Goal: Information Seeking & Learning: Find specific fact

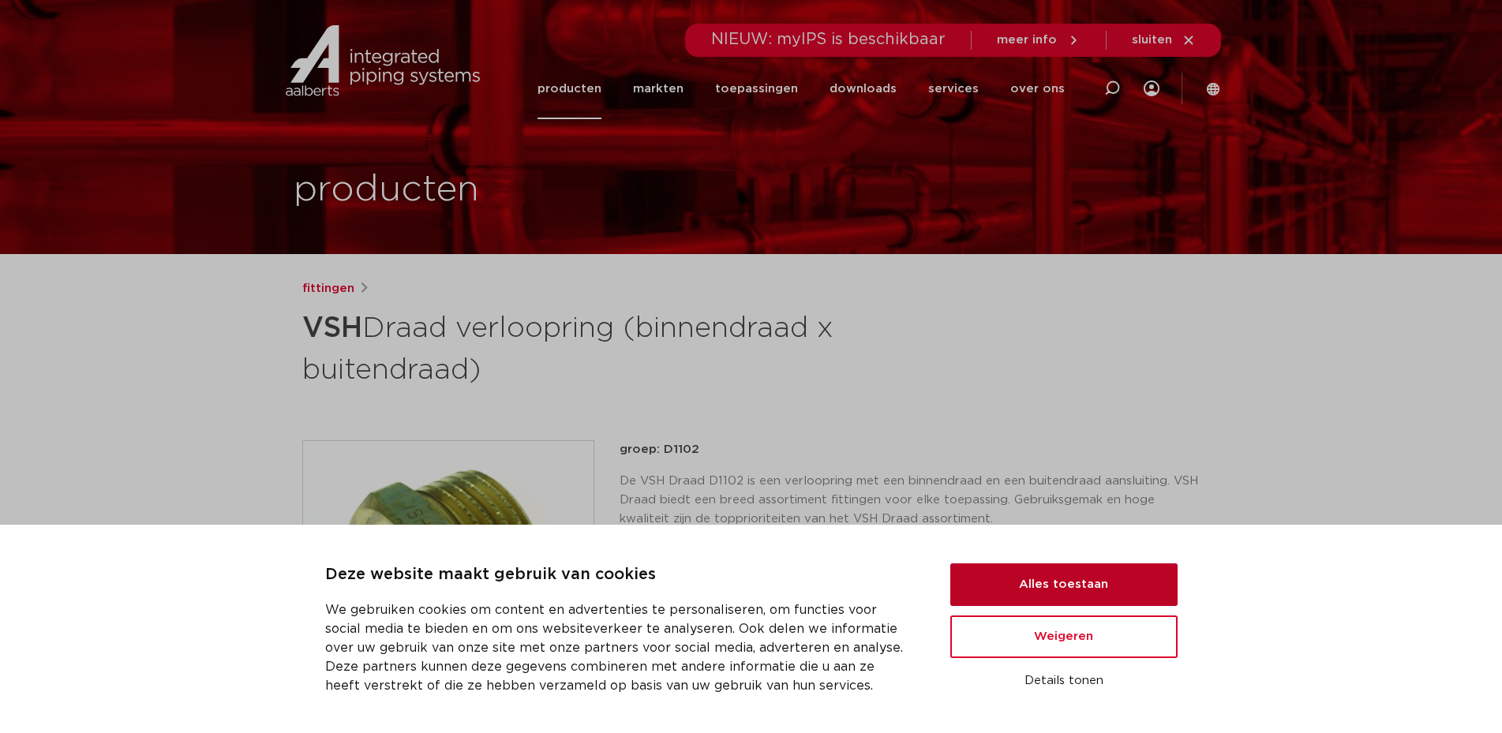
click at [1080, 593] on button "Alles toestaan" at bounding box center [1063, 585] width 227 height 43
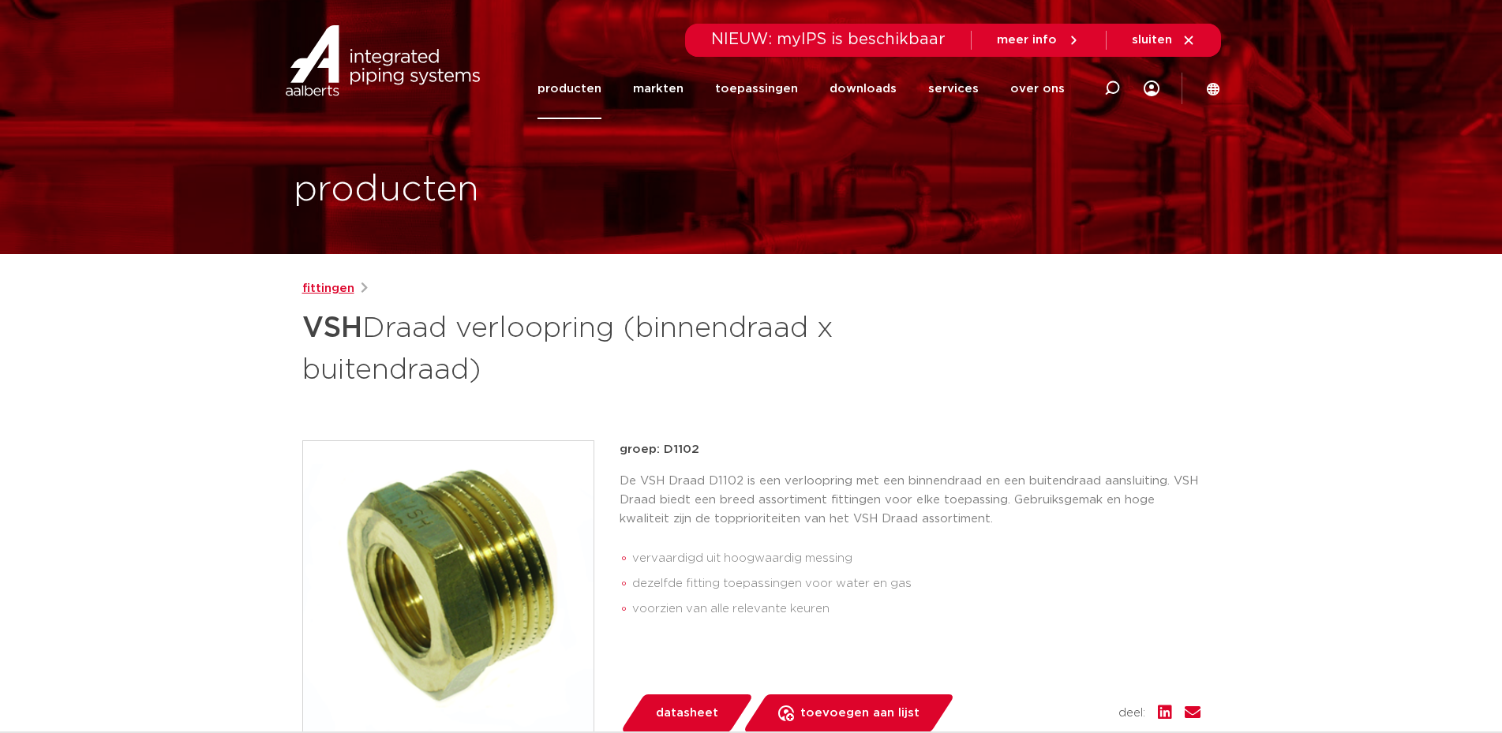
click at [323, 291] on link "fittingen" at bounding box center [328, 288] width 52 height 19
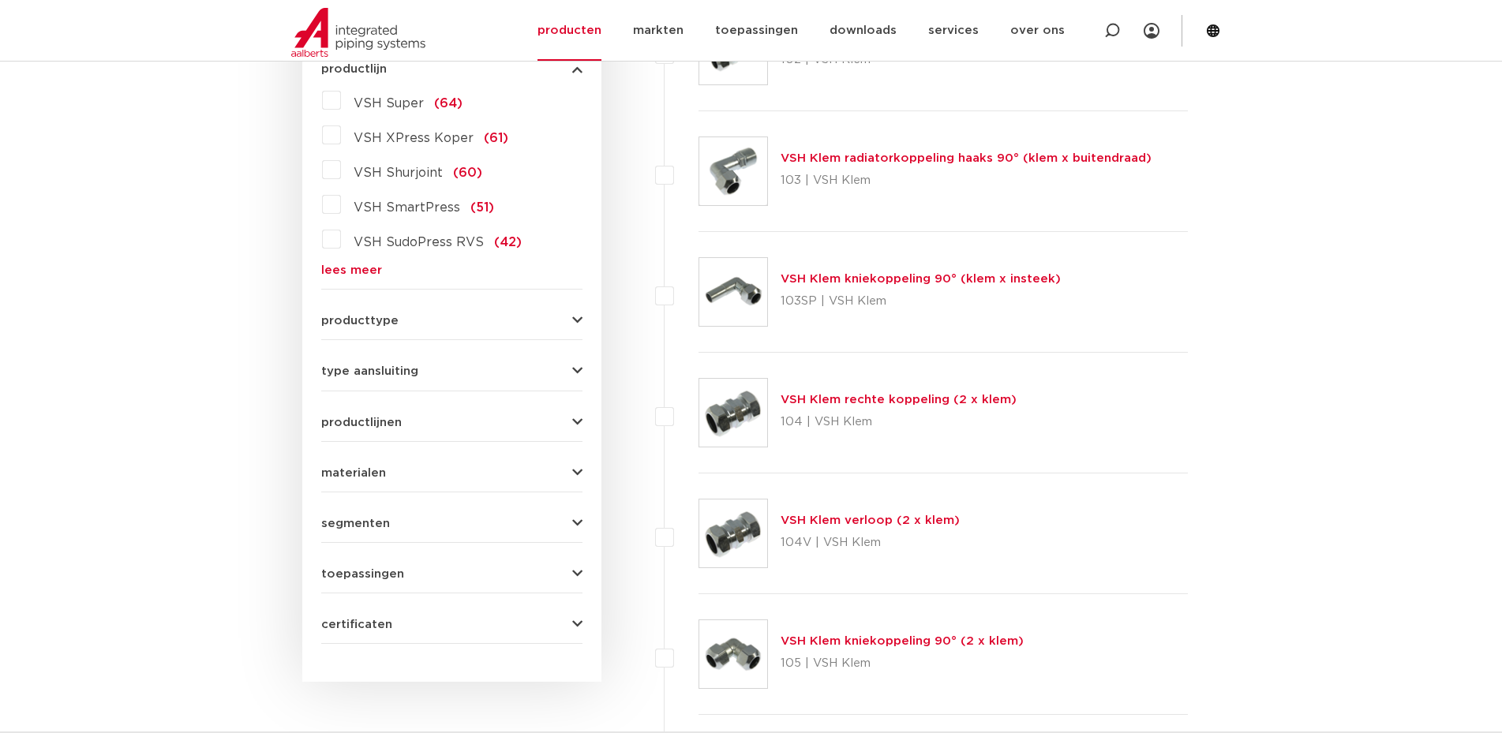
scroll to position [237, 0]
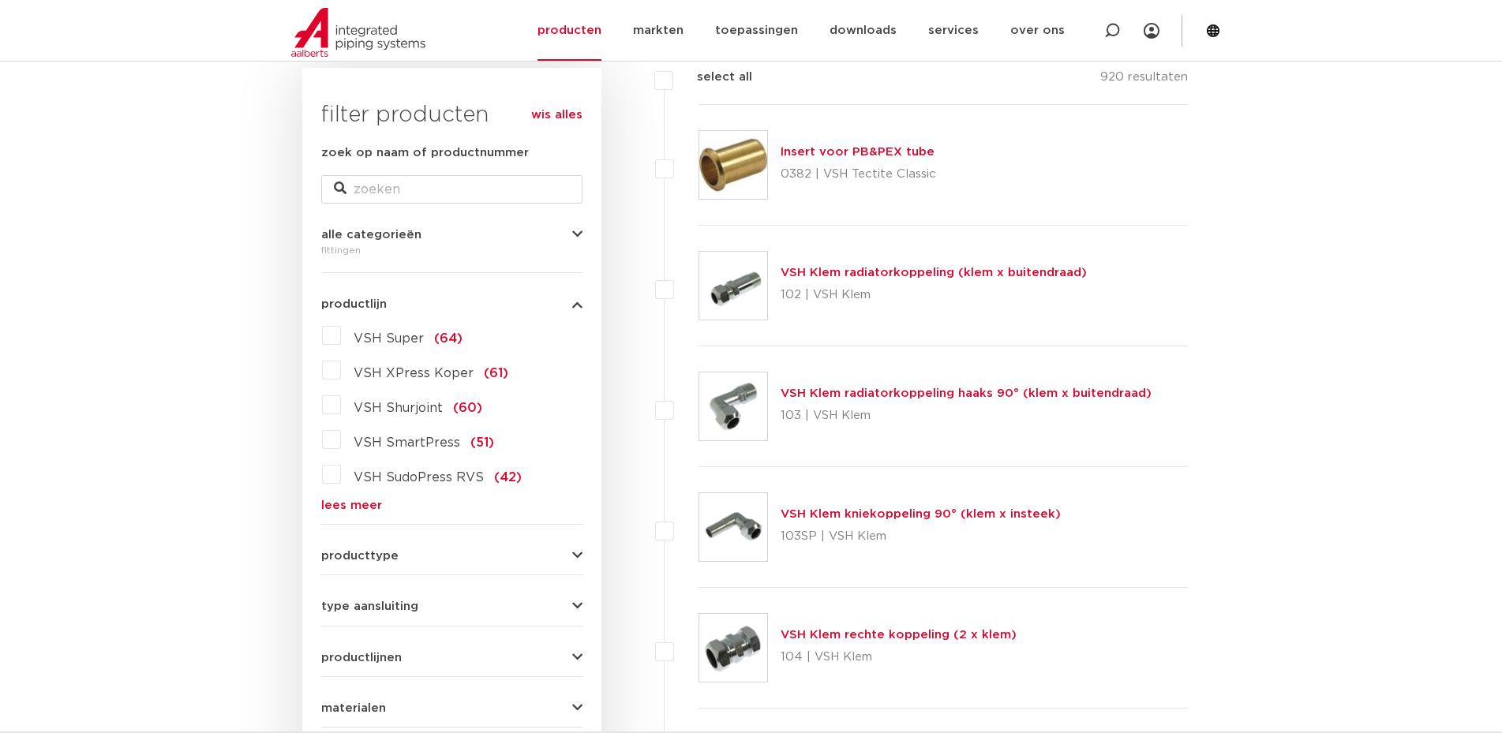
click at [516, 536] on form "zoek op naam of productnummer alle categorieën fittingen fittingen afsluiters b…" at bounding box center [451, 512] width 261 height 736
click at [568, 553] on button "producttype" at bounding box center [451, 556] width 261 height 12
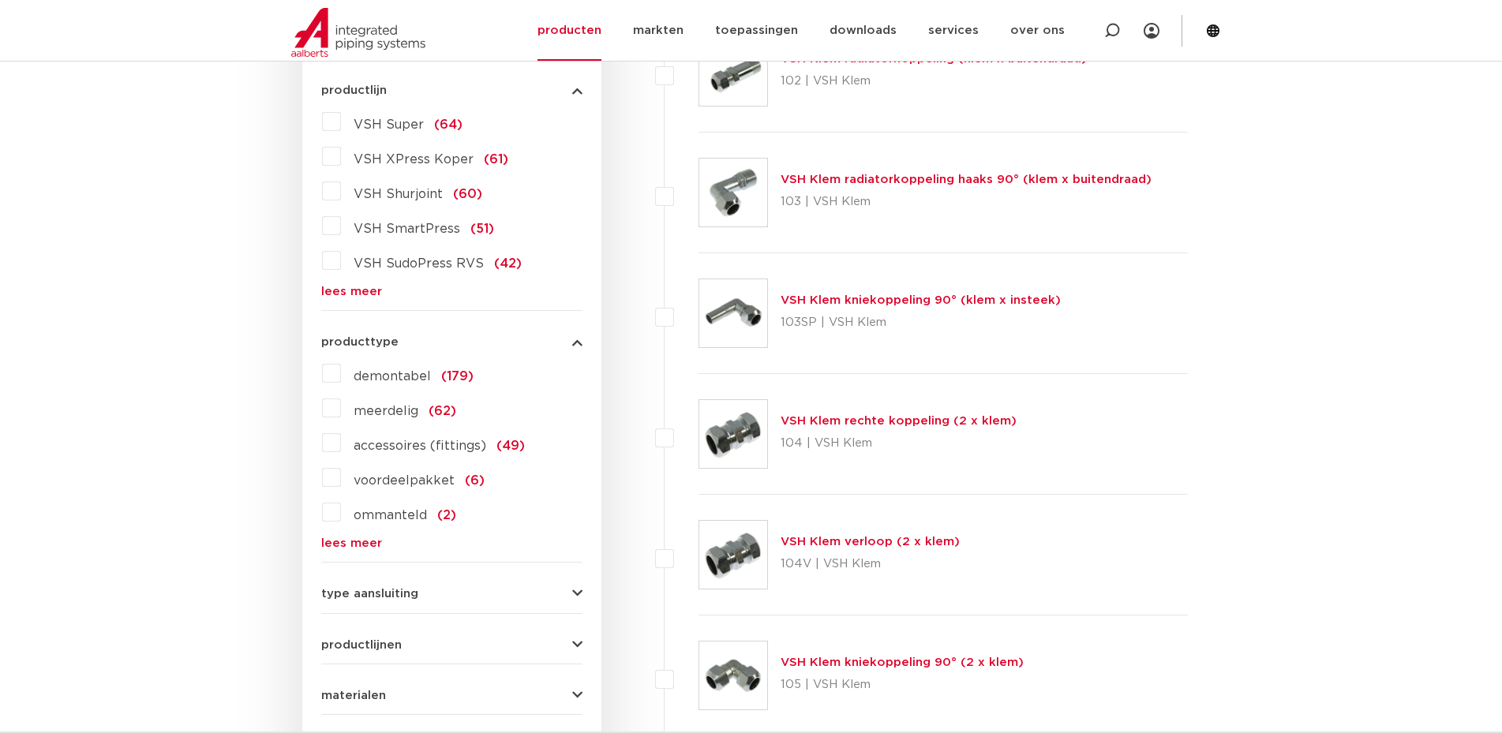
scroll to position [474, 0]
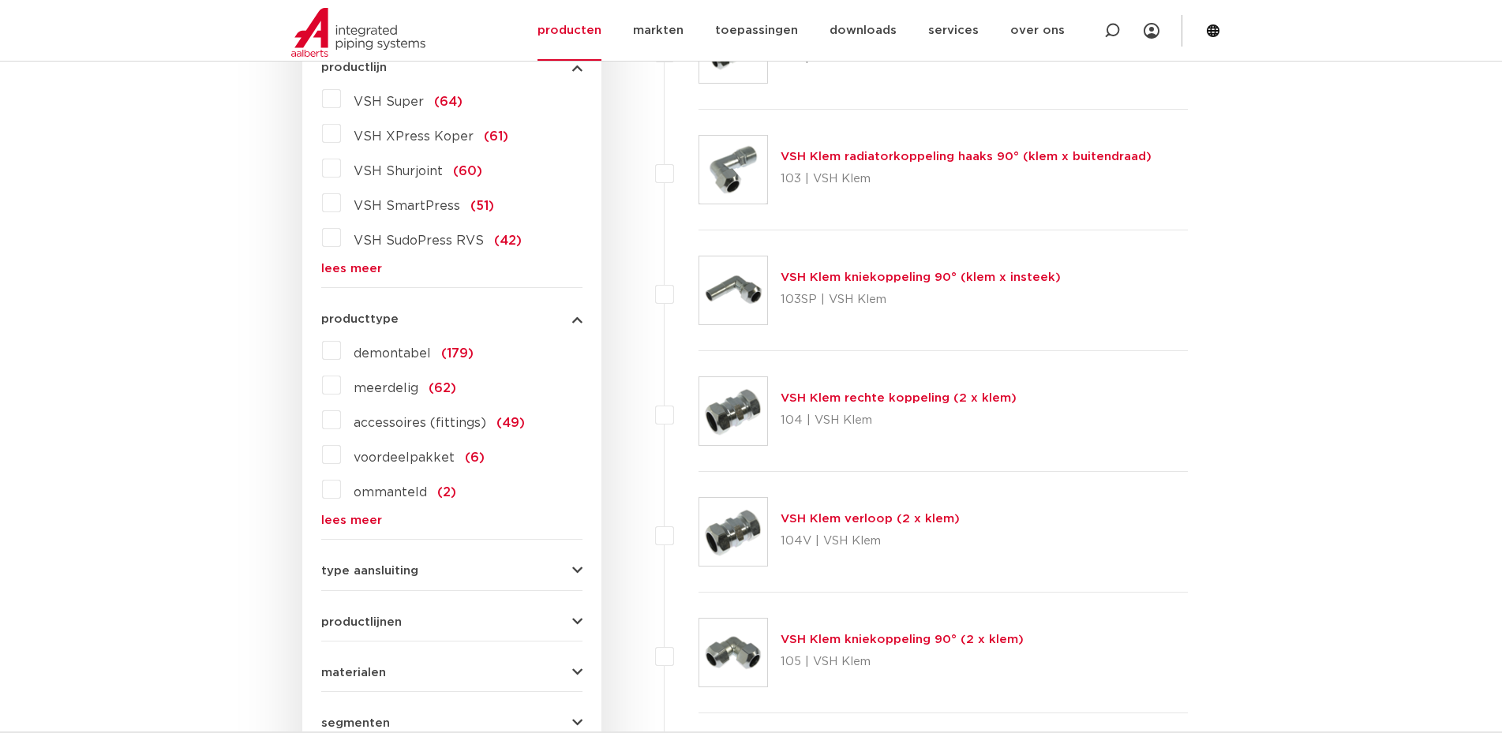
click at [410, 349] on span "demontabel" at bounding box center [392, 353] width 77 height 13
click at [0, 0] on input "demontabel (179)" at bounding box center [0, 0] width 0 height 0
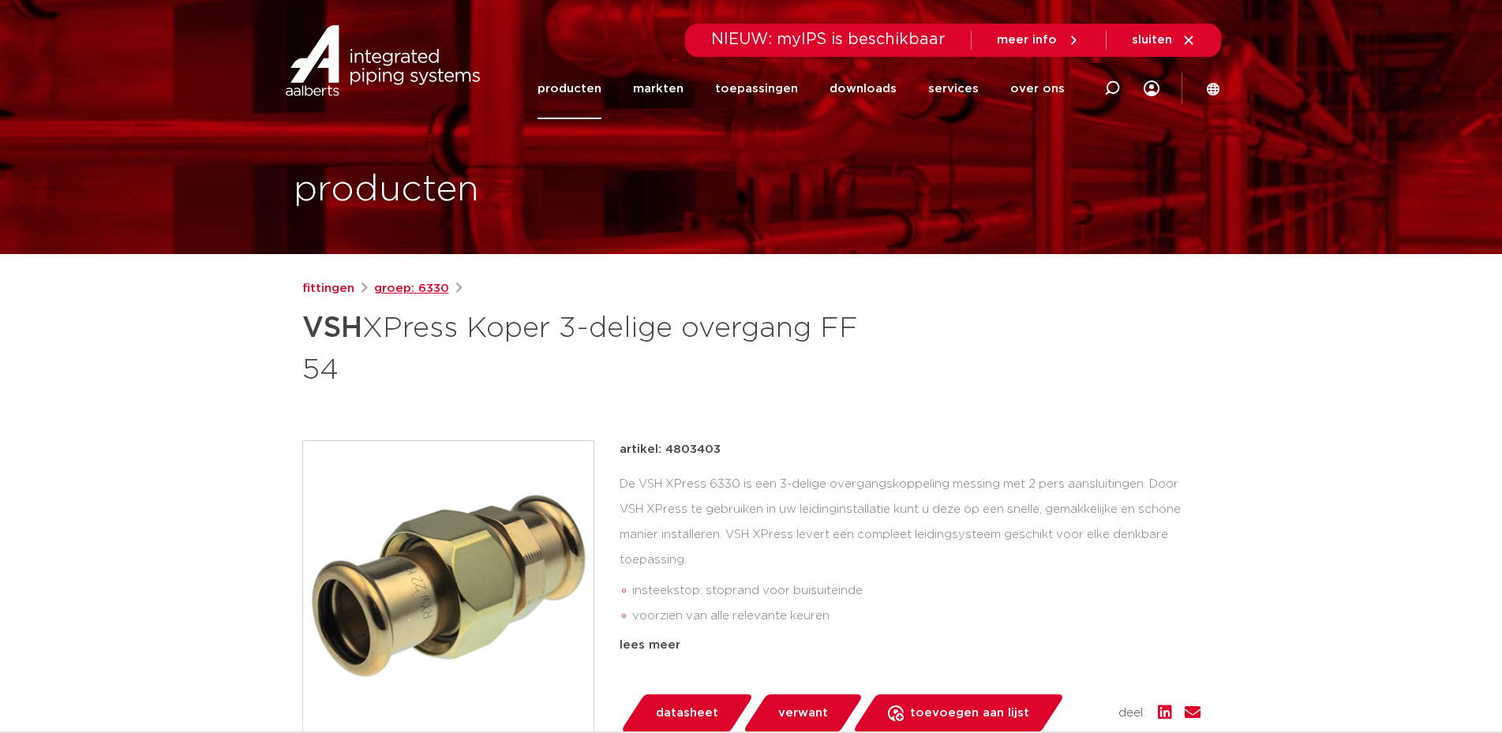
click at [403, 289] on link "groep: 6330" at bounding box center [411, 288] width 75 height 19
click at [339, 281] on link "fittingen" at bounding box center [328, 288] width 52 height 19
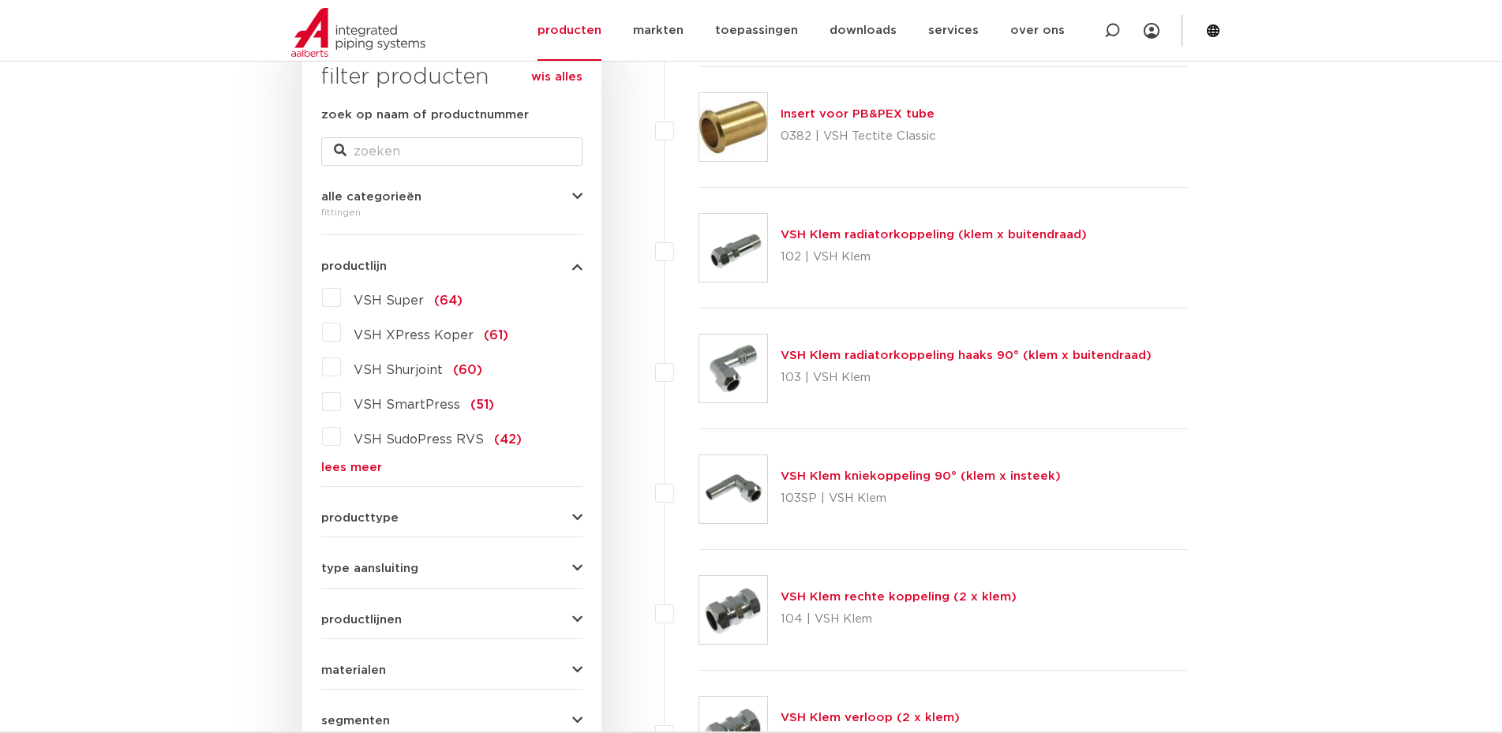
scroll to position [237, 0]
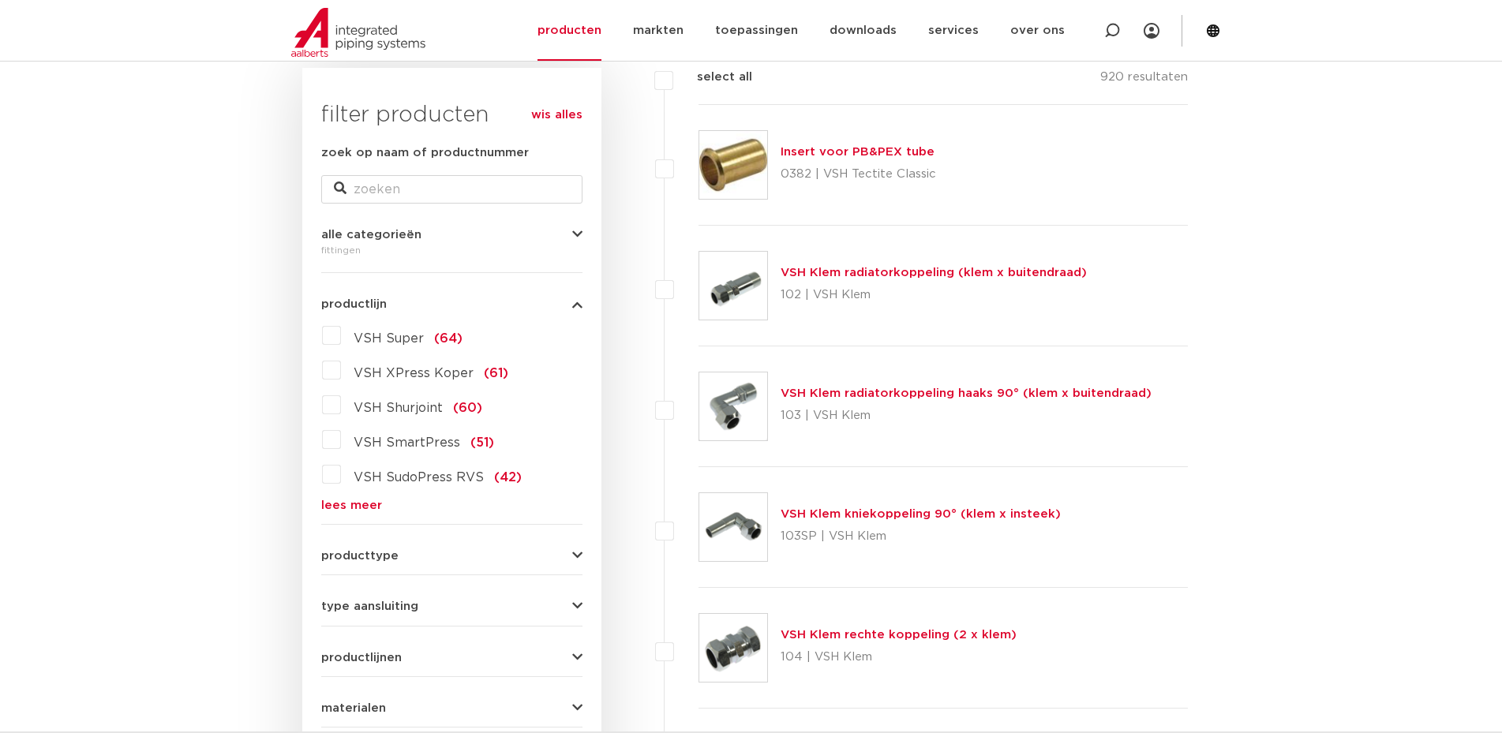
click at [341, 370] on label "VSH XPress Koper (61)" at bounding box center [424, 370] width 167 height 25
click at [0, 0] on input "VSH XPress Koper (61)" at bounding box center [0, 0] width 0 height 0
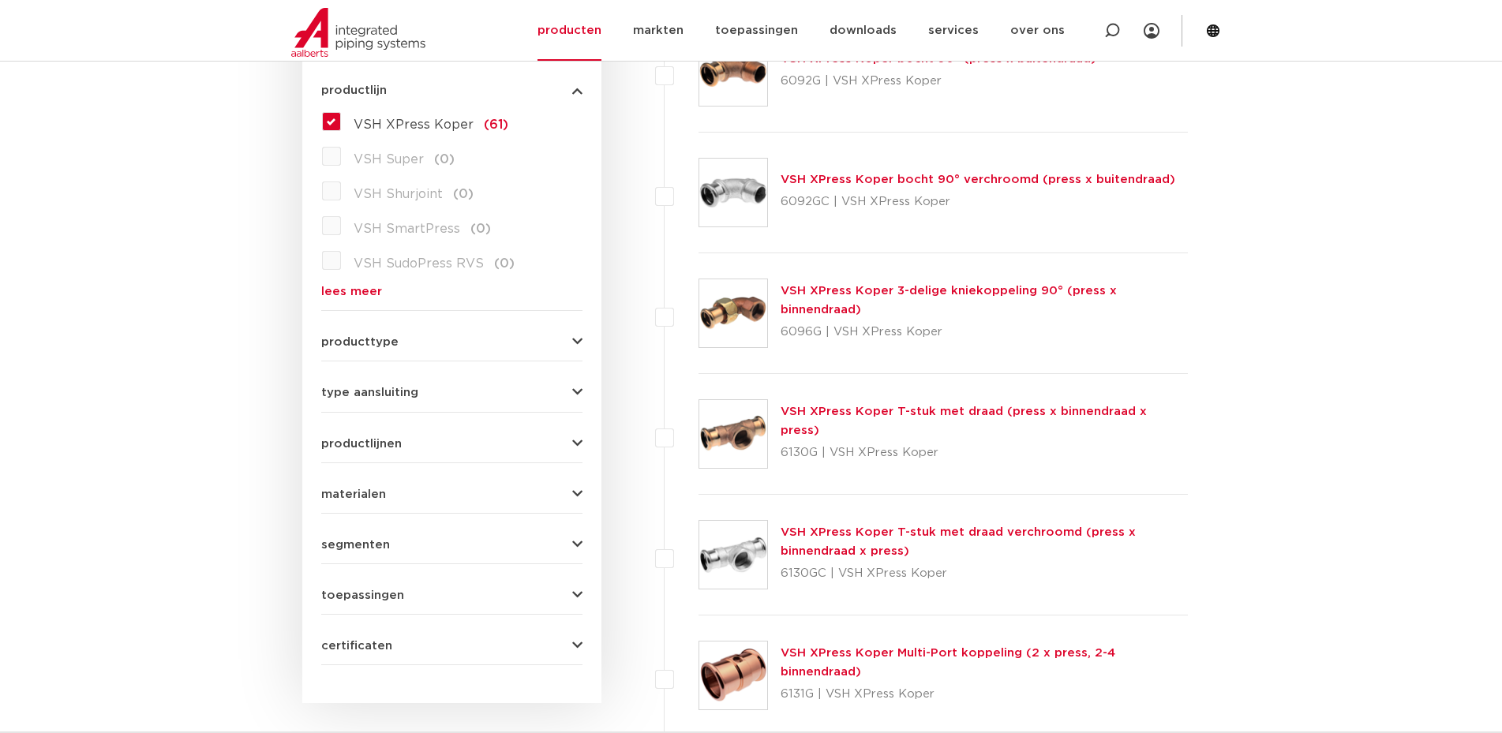
scroll to position [474, 0]
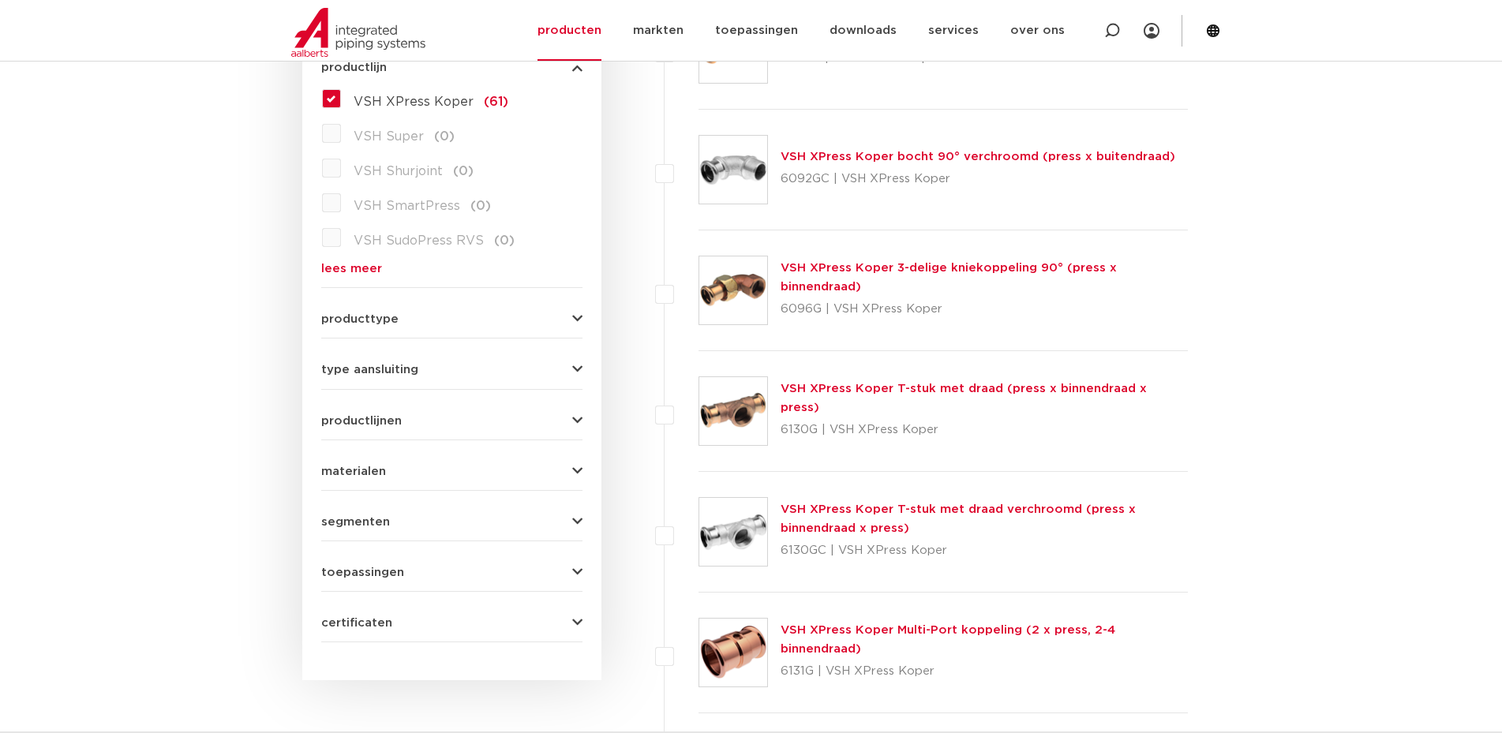
click at [370, 306] on div "producttype meerdelig (6) accessoires (fittings) (2) voordeelpakket (1) demonta…" at bounding box center [451, 313] width 261 height 24
click at [375, 317] on span "producttype" at bounding box center [359, 319] width 77 height 12
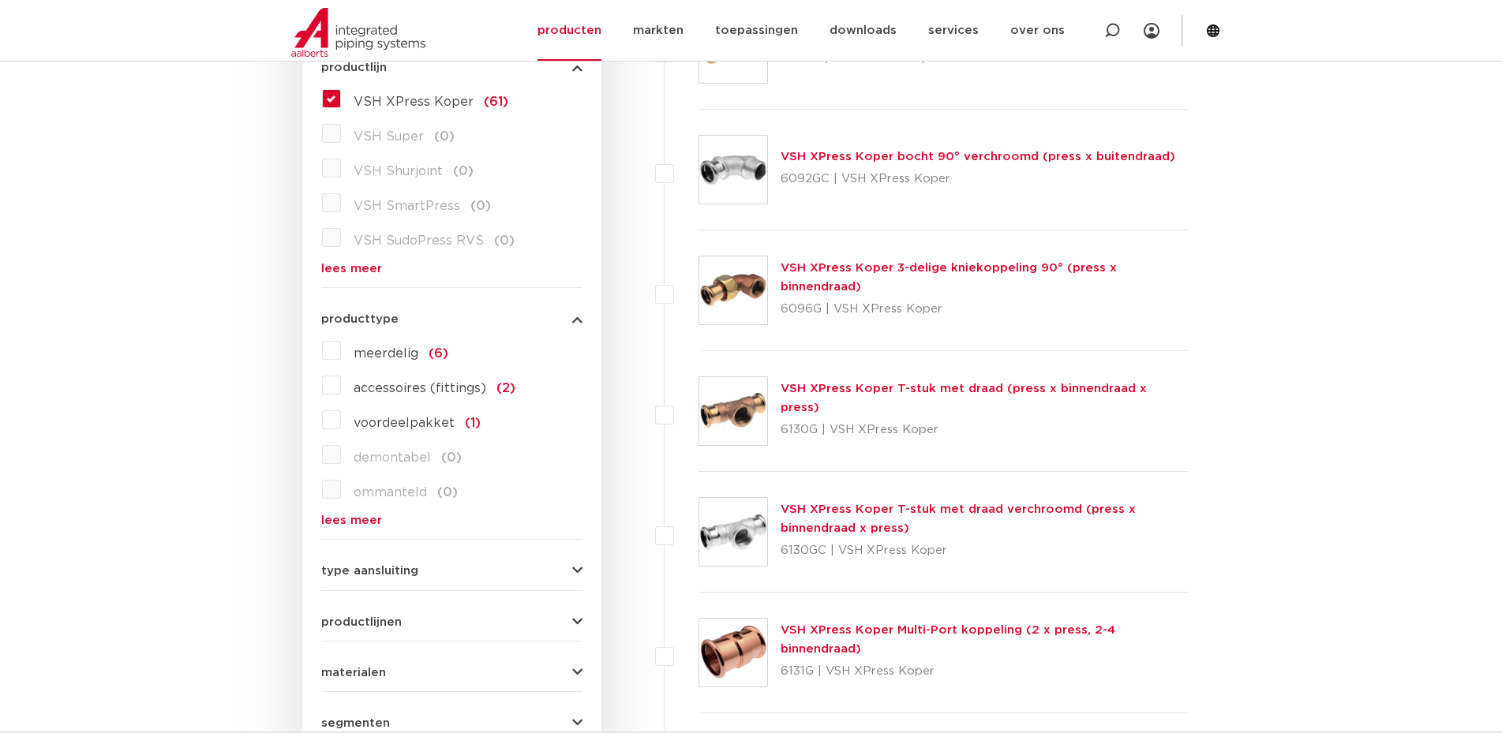
click at [360, 508] on div "meerdelig (6) accessoires (fittings) (2) voordeelpakket (1) demontabel (0) omma…" at bounding box center [451, 432] width 261 height 189
click at [360, 509] on div "meerdelig (6) accessoires (fittings) (2) voordeelpakket (1) demontabel (0) omma…" at bounding box center [451, 432] width 261 height 189
click at [361, 516] on link "lees meer" at bounding box center [451, 521] width 261 height 12
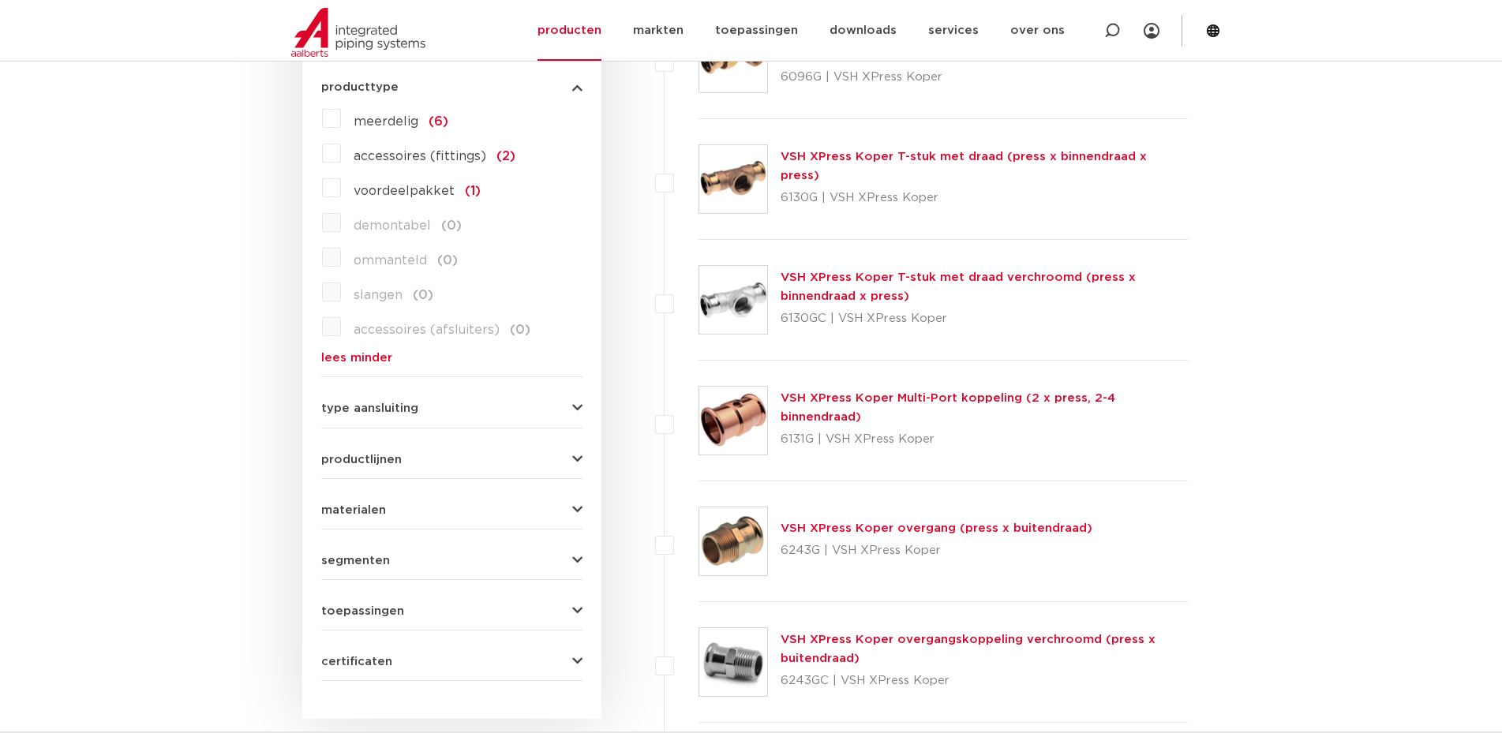
scroll to position [710, 0]
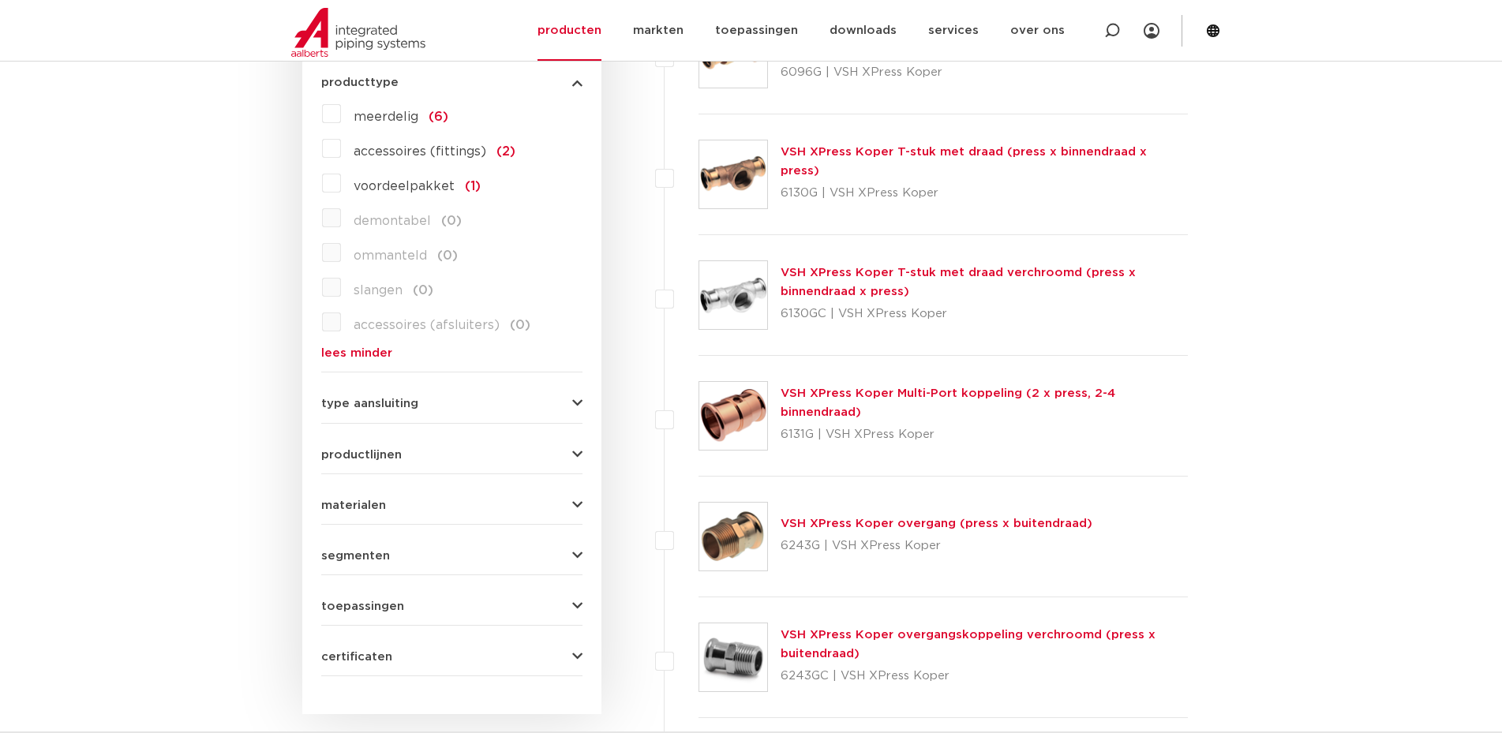
click at [377, 401] on span "type aansluiting" at bounding box center [369, 404] width 97 height 12
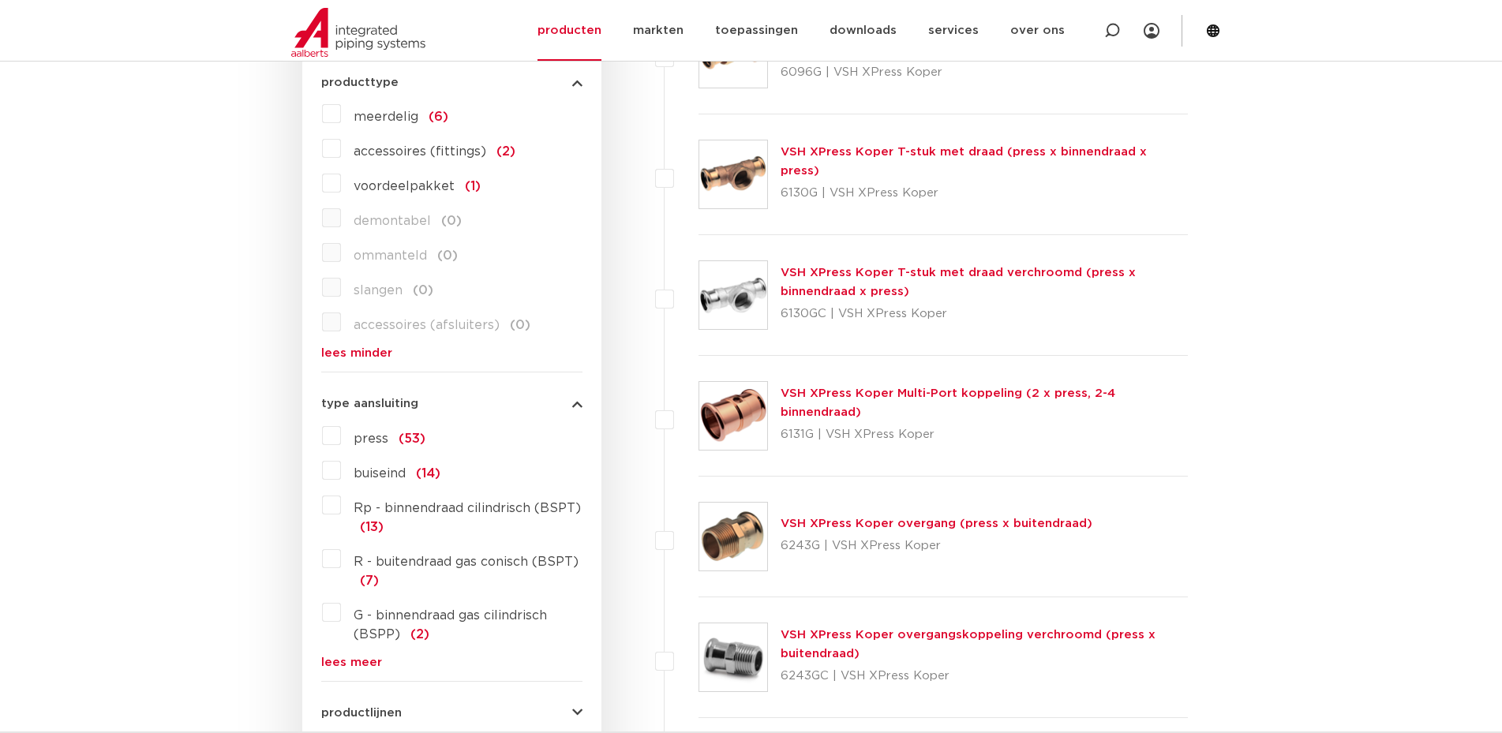
click at [448, 504] on span "Rp - binnendraad cilindrisch (BSPT)" at bounding box center [467, 508] width 227 height 13
click at [0, 0] on input "Rp - binnendraad cilindrisch (BSPT) (13)" at bounding box center [0, 0] width 0 height 0
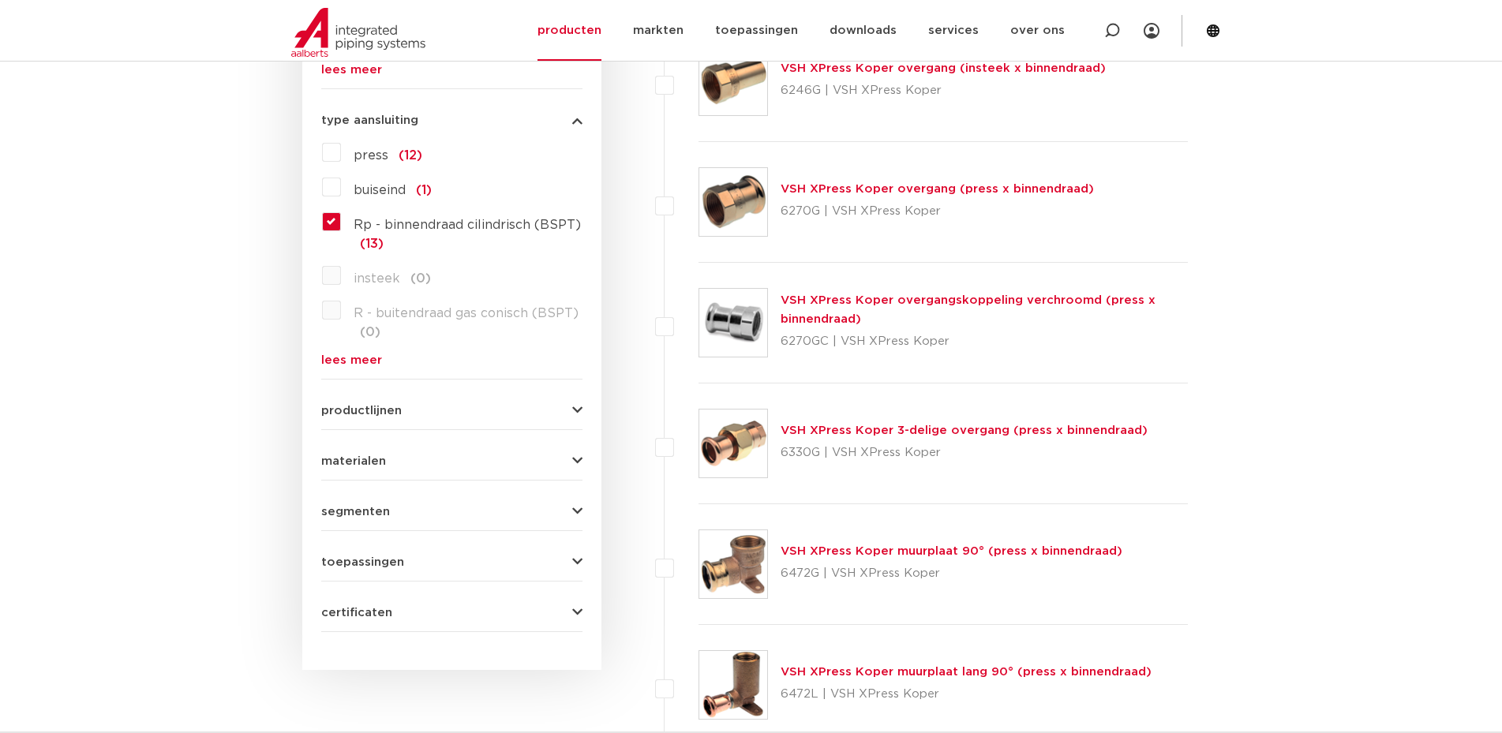
scroll to position [947, 0]
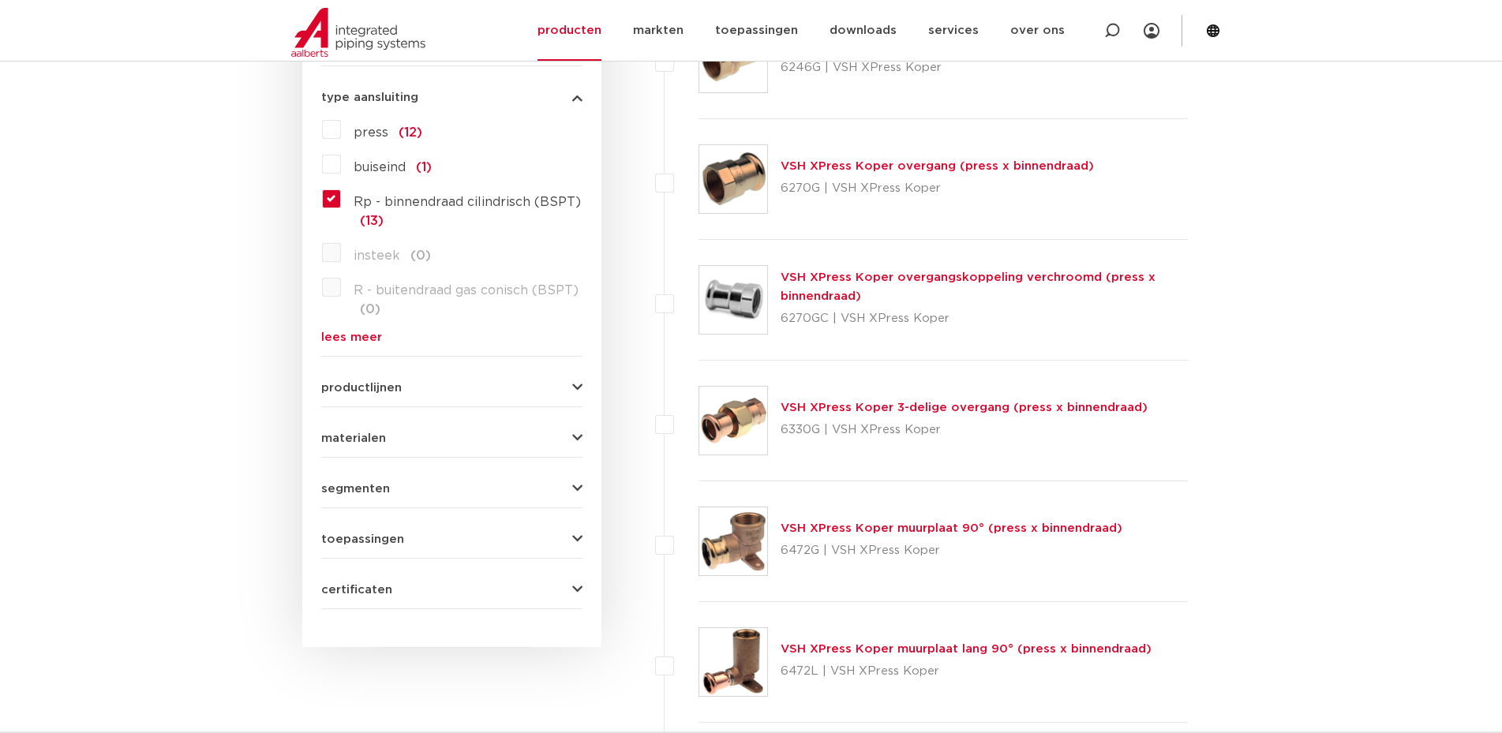
click at [349, 382] on span "productlijnen" at bounding box center [361, 388] width 81 height 12
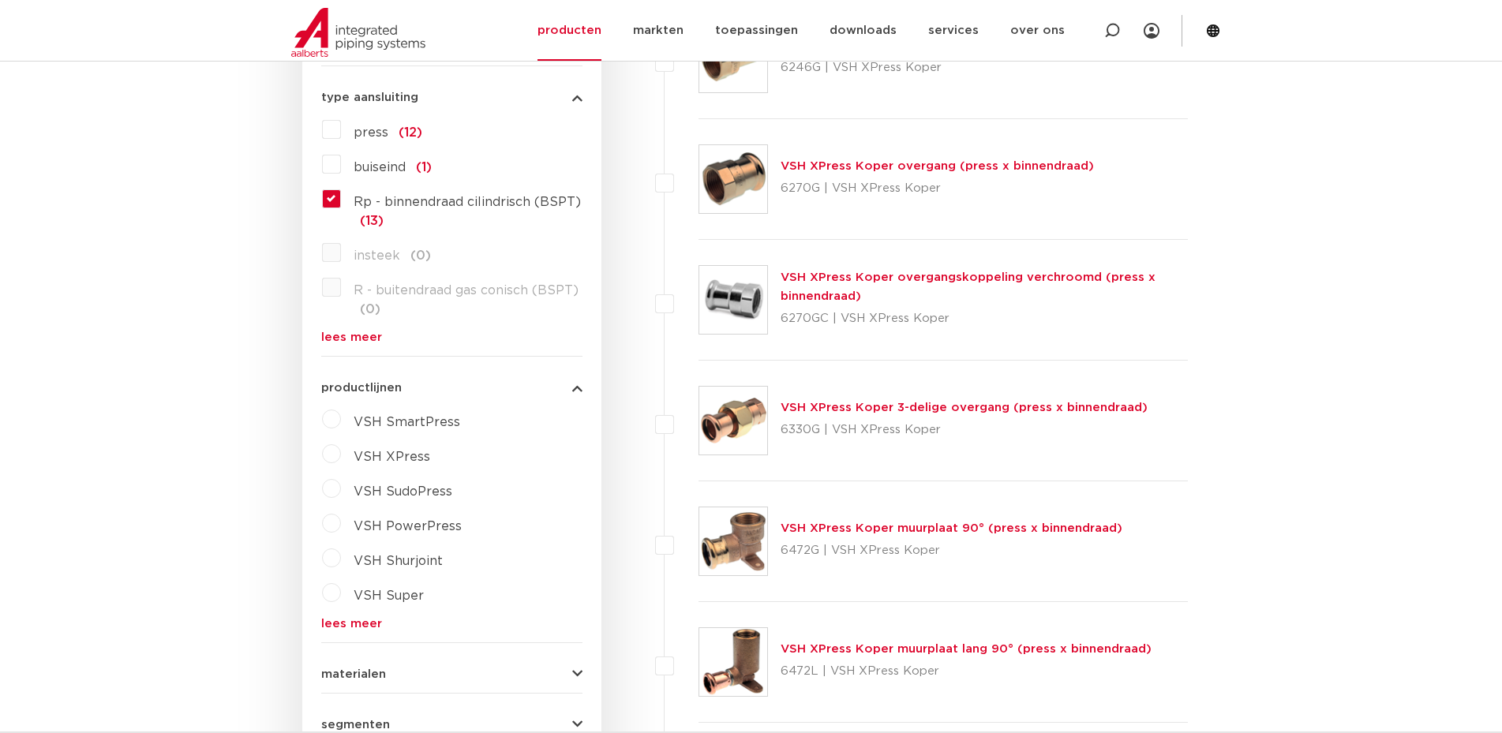
click at [370, 461] on span "VSH XPress" at bounding box center [392, 457] width 77 height 13
click at [422, 495] on select "maak een keuze VSH XPress RVS 304 fittingen VSH XPress Staalverzinkt fittingen …" at bounding box center [466, 494] width 225 height 36
select select "4450"
click at [354, 476] on select "maak een keuze VSH XPress RVS 304 fittingen VSH XPress Staalverzinkt fittingen …" at bounding box center [466, 494] width 225 height 36
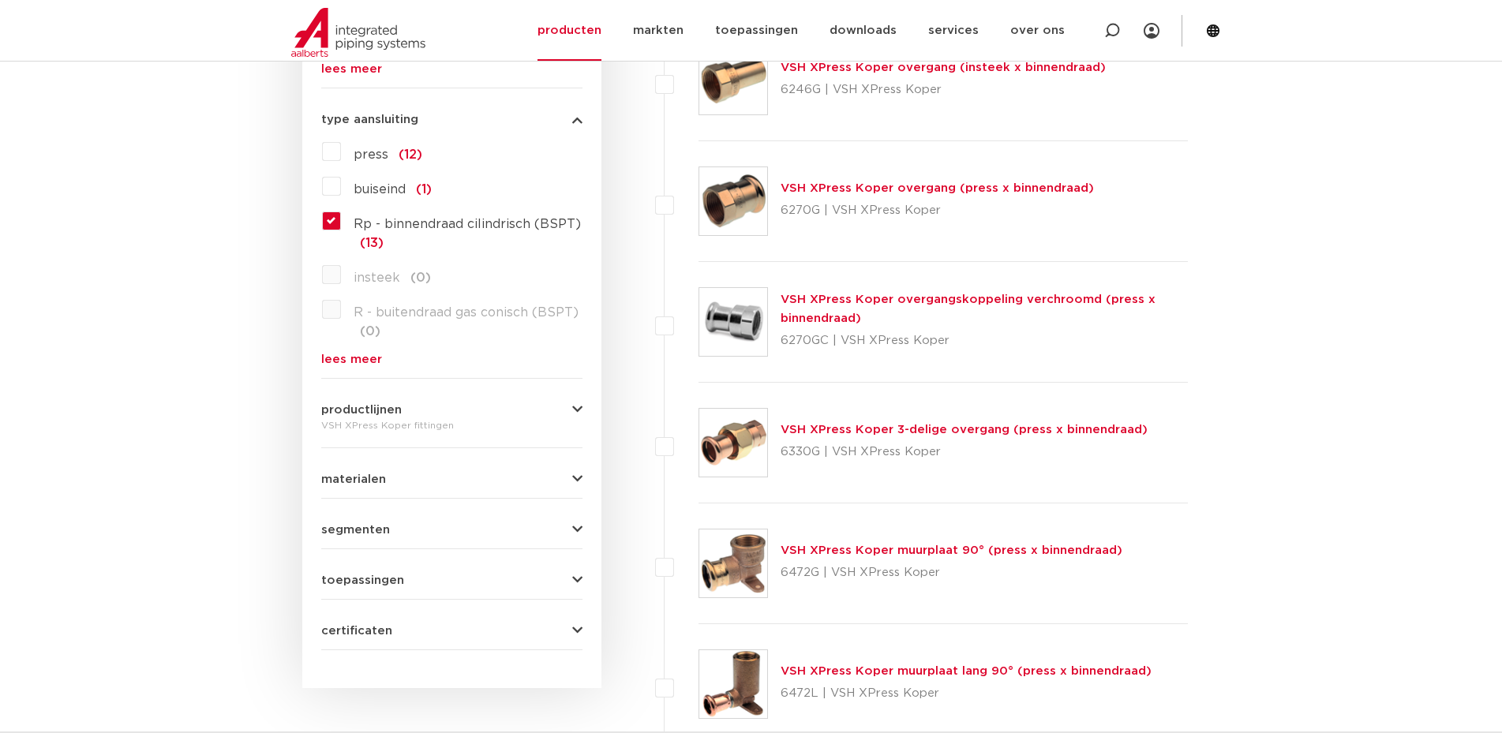
scroll to position [947, 0]
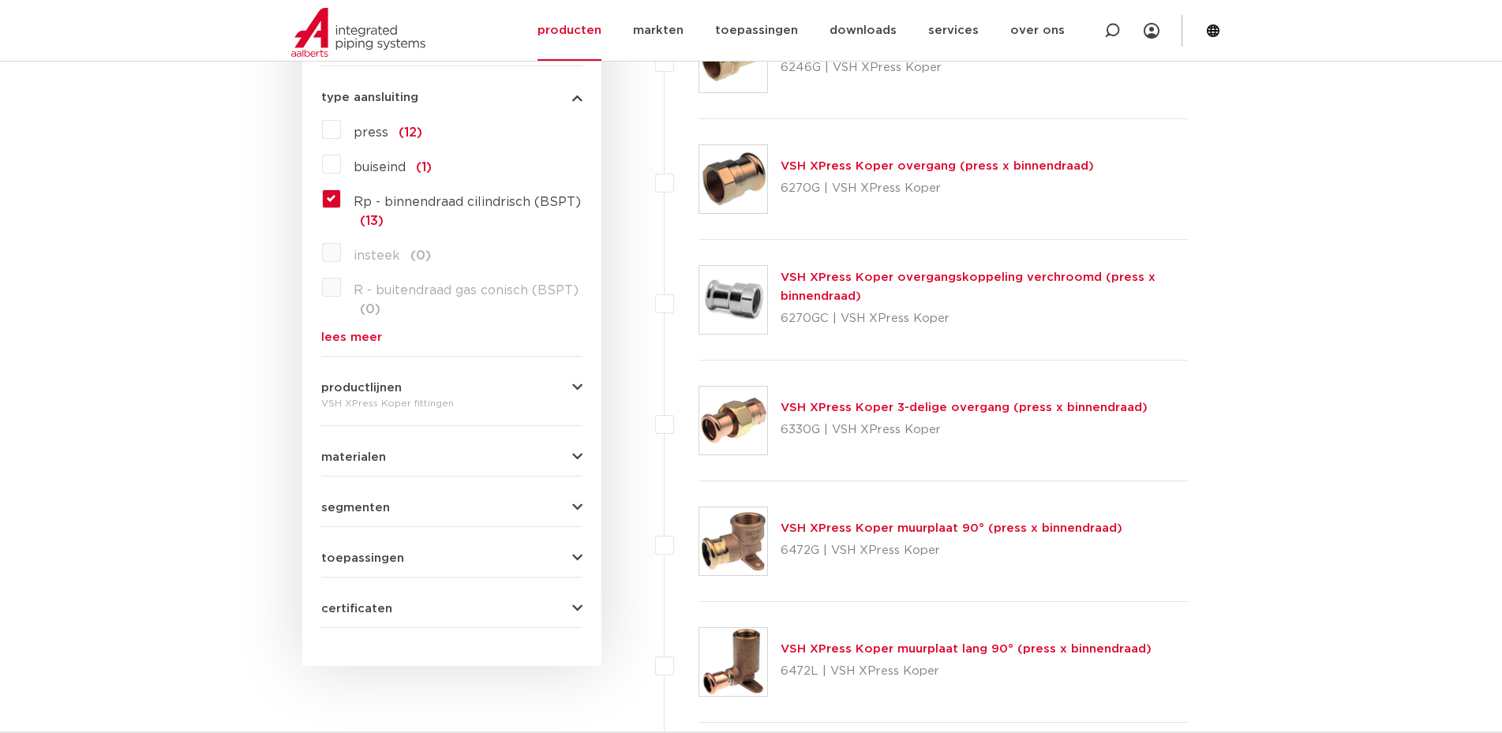
click at [932, 403] on link "VSH XPress Koper 3-delige overgang (press x binnendraad)" at bounding box center [964, 408] width 367 height 12
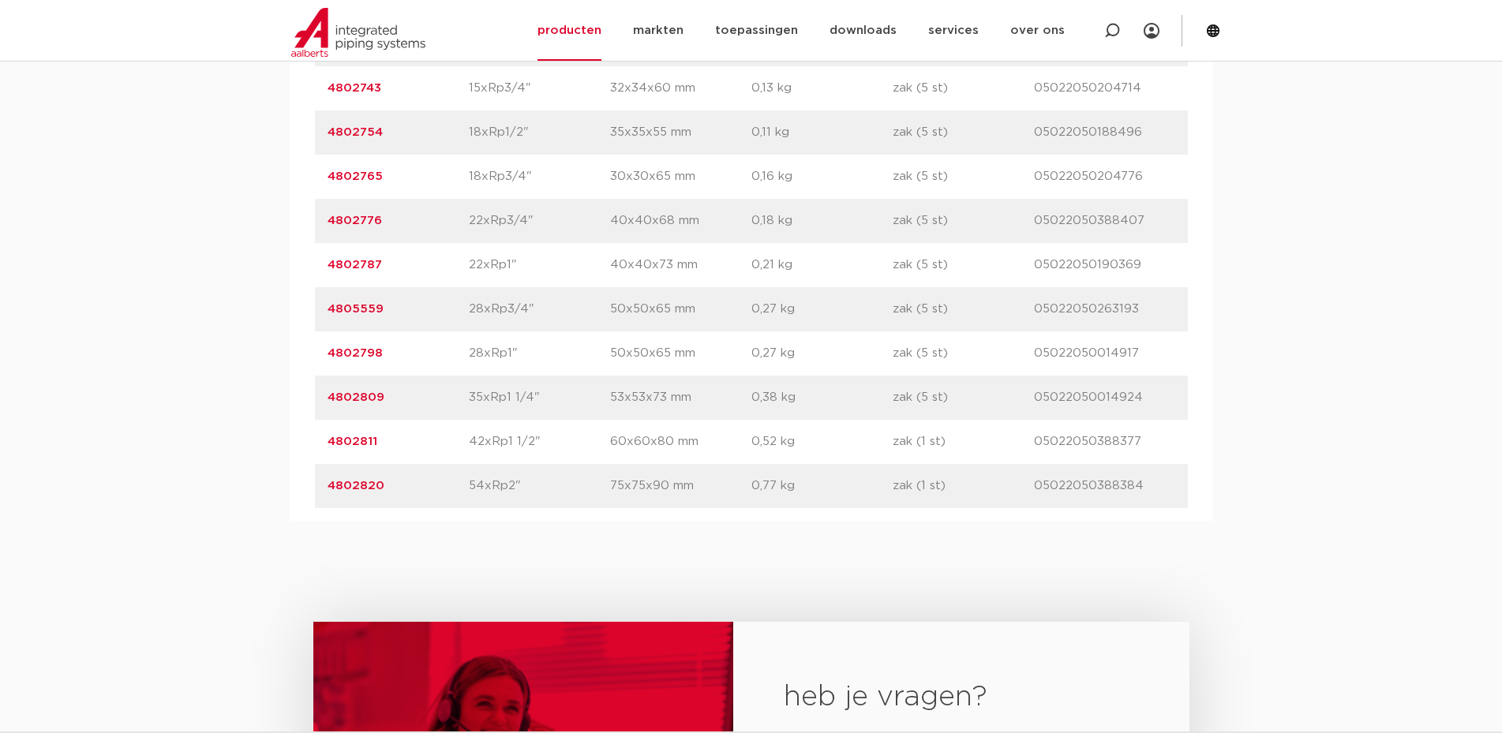
scroll to position [1184, 0]
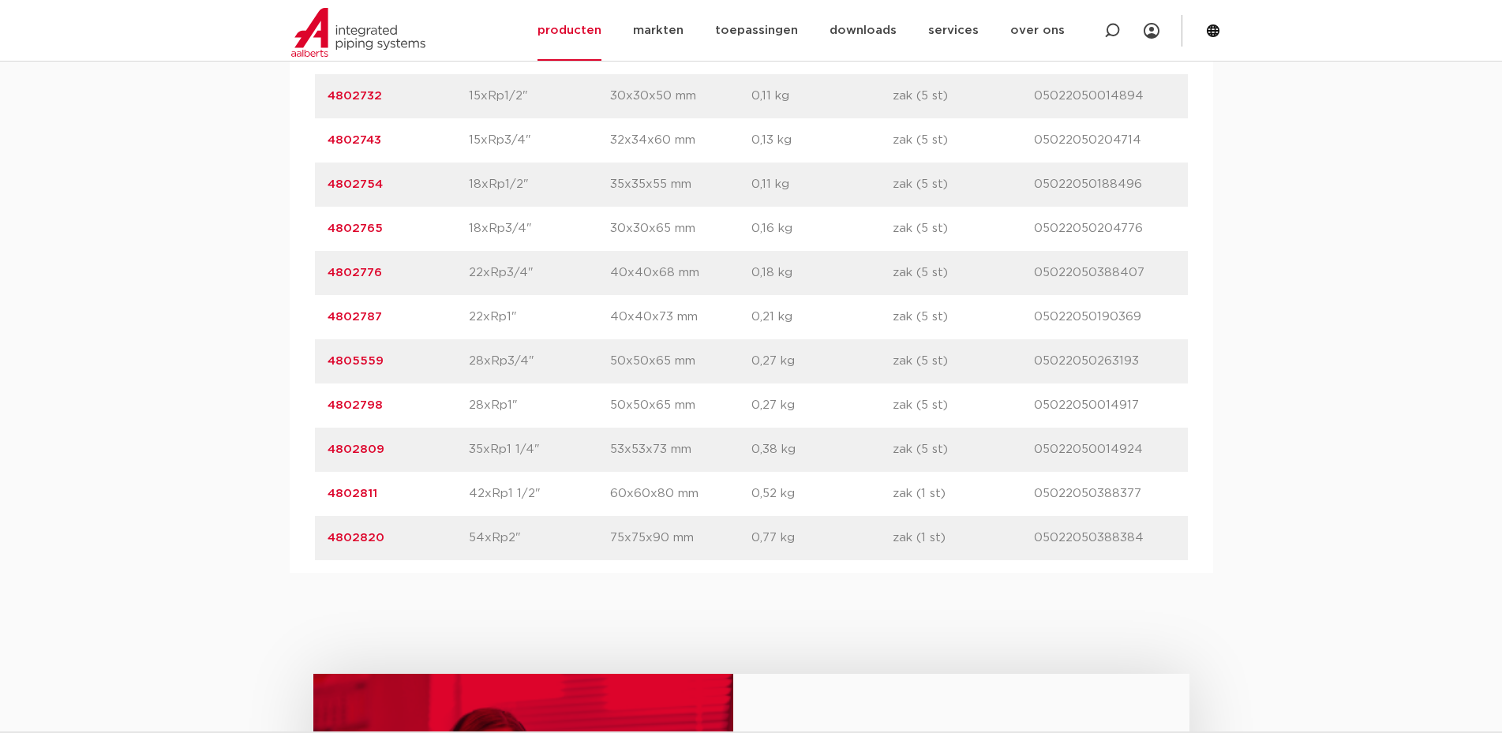
click at [351, 450] on link "4802809" at bounding box center [356, 450] width 57 height 12
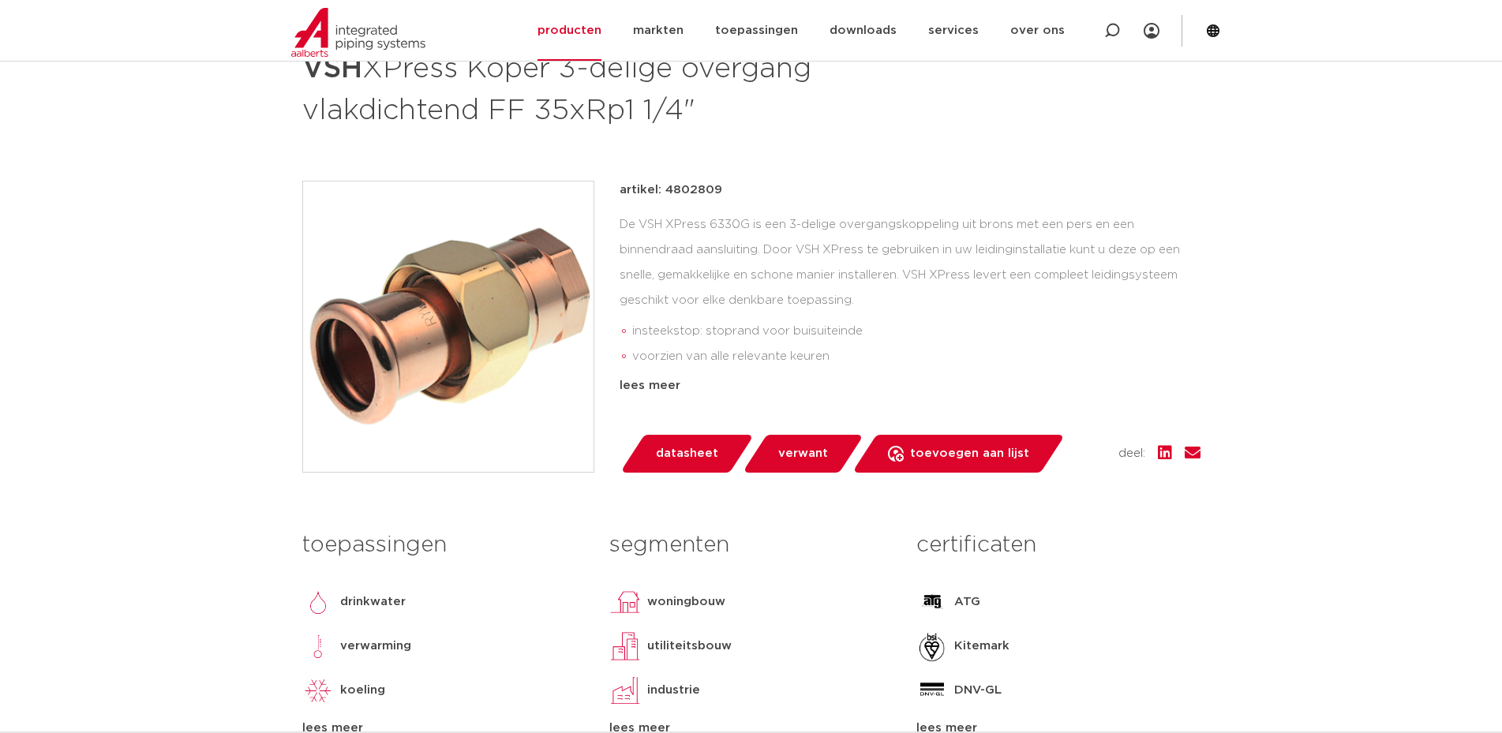
scroll to position [237, 0]
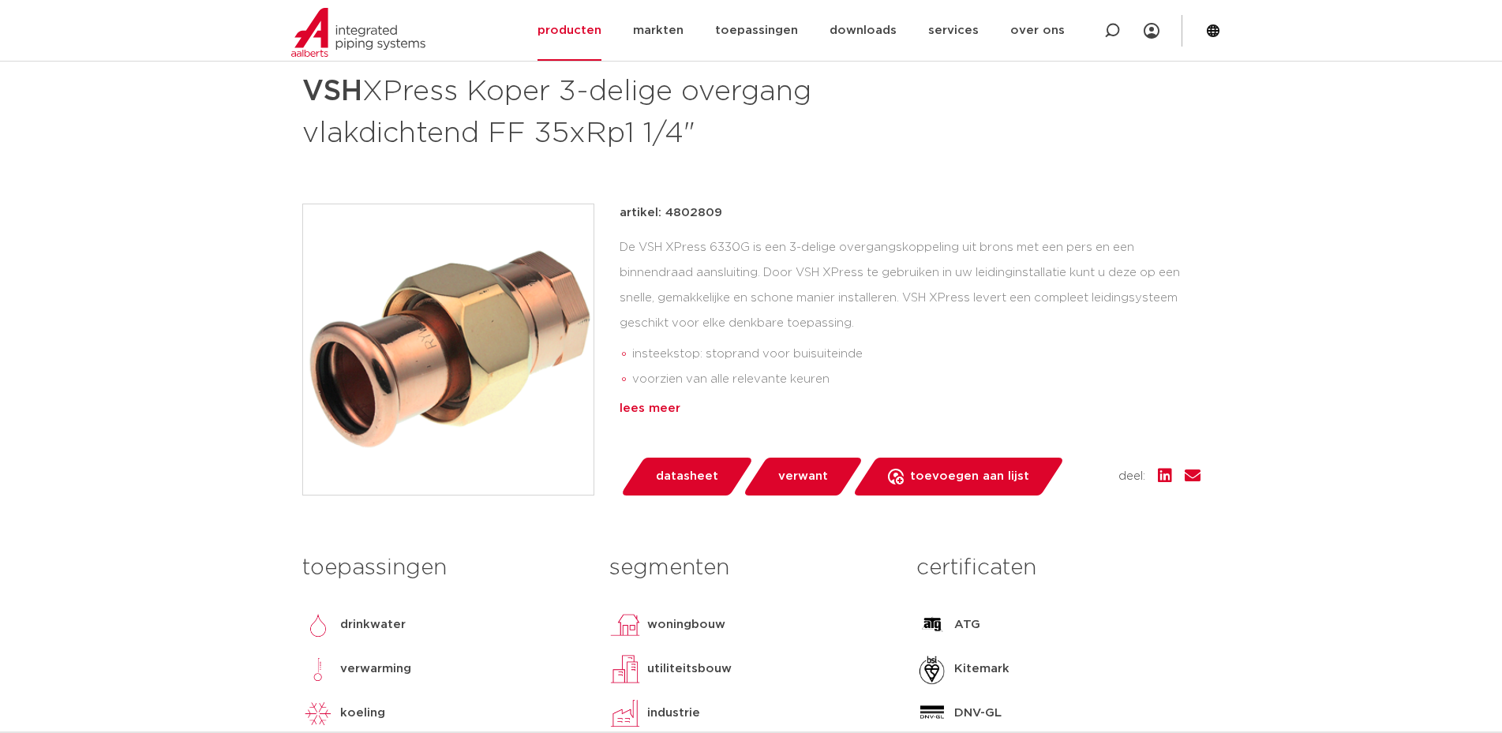
click at [670, 403] on div "lees meer" at bounding box center [910, 408] width 581 height 19
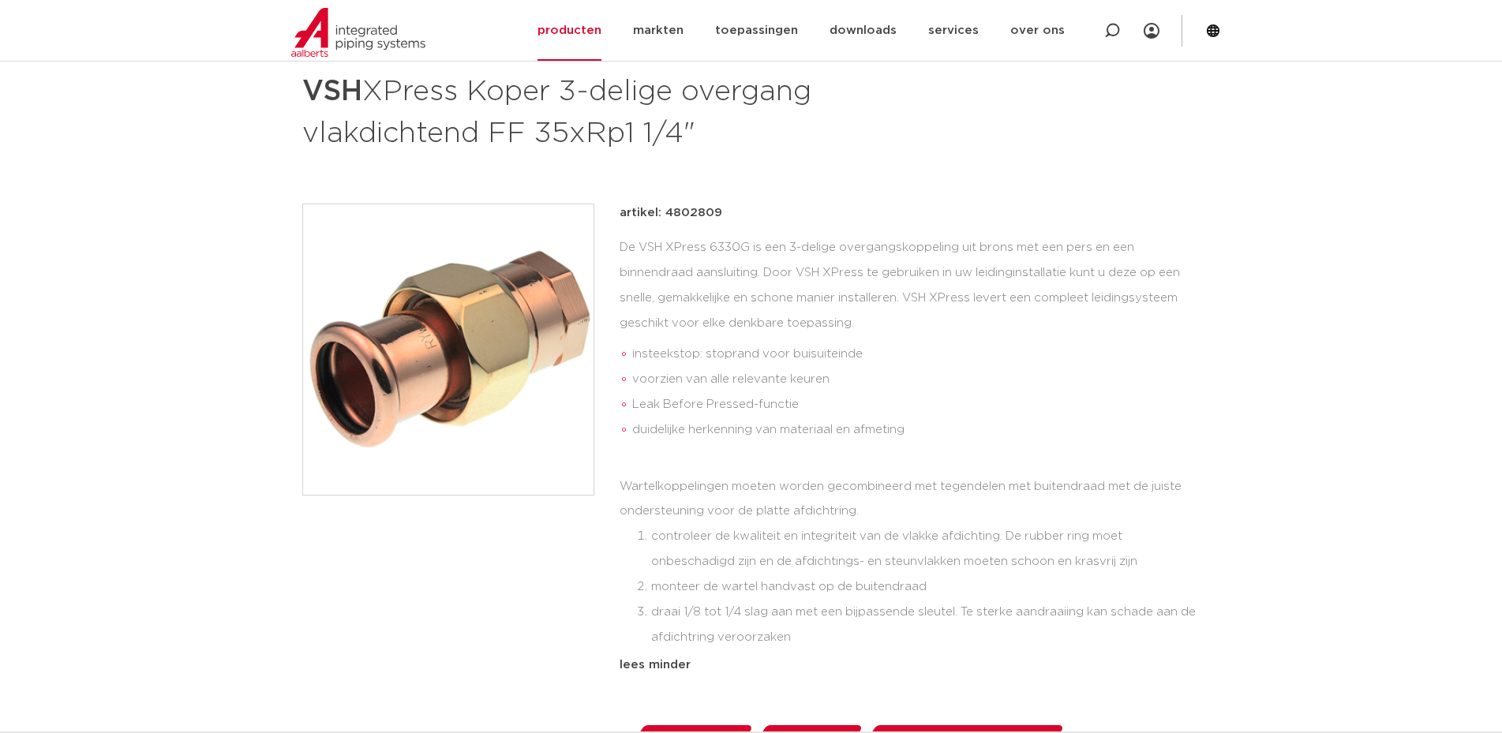
click at [691, 216] on p "artikel: 4802809" at bounding box center [671, 213] width 103 height 19
copy p "4802809"
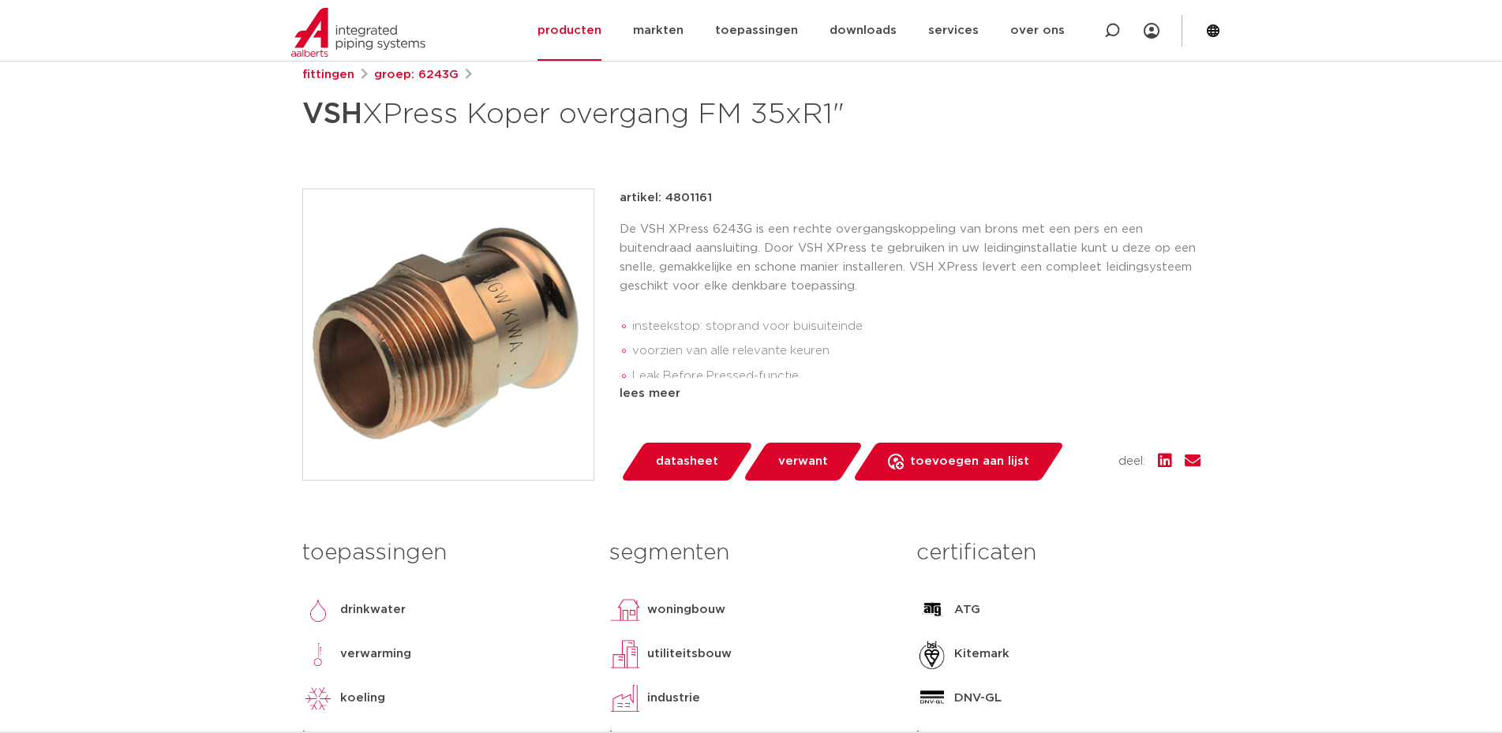
scroll to position [237, 0]
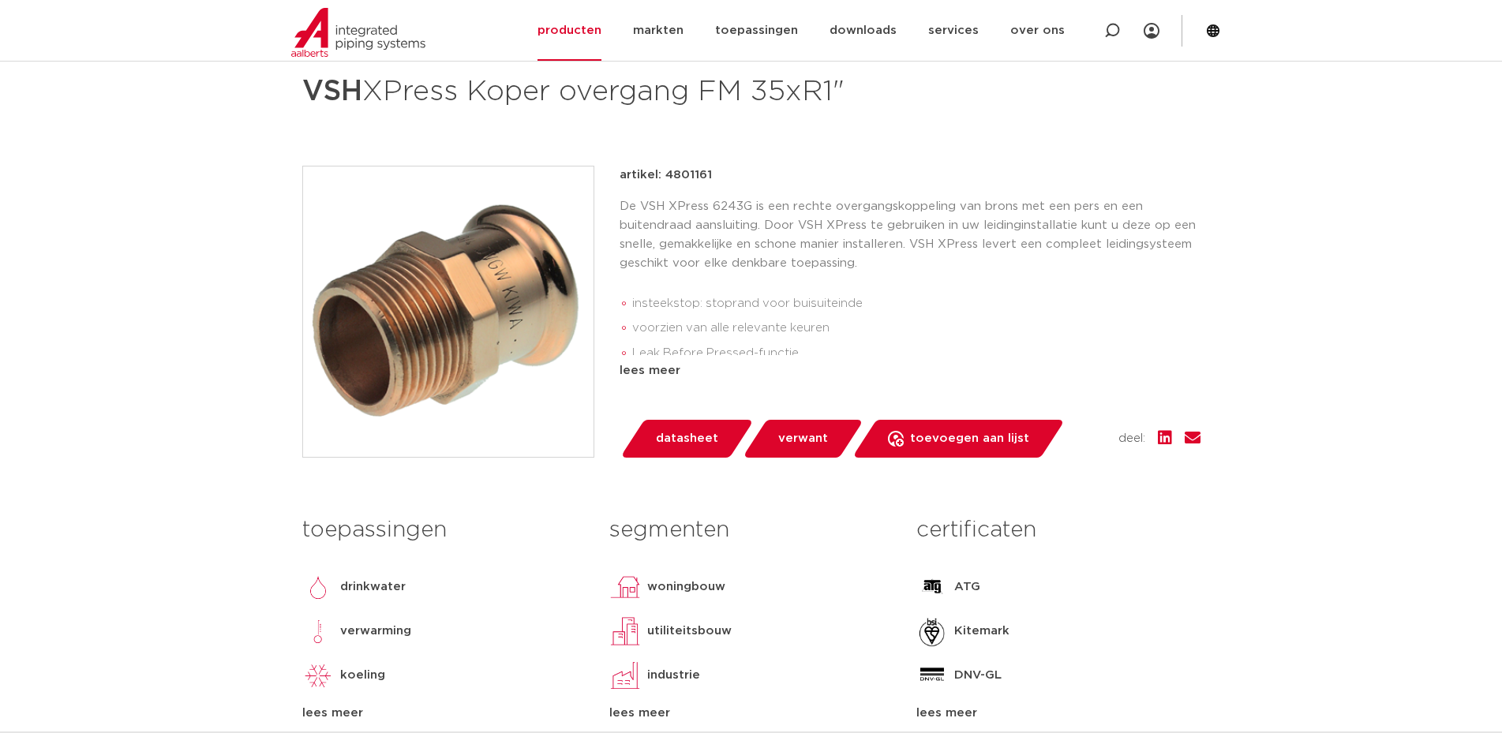
click at [662, 174] on p "artikel: 4801161" at bounding box center [666, 175] width 92 height 19
click at [688, 179] on p "artikel: 4801161" at bounding box center [666, 175] width 92 height 19
copy p "4801161"
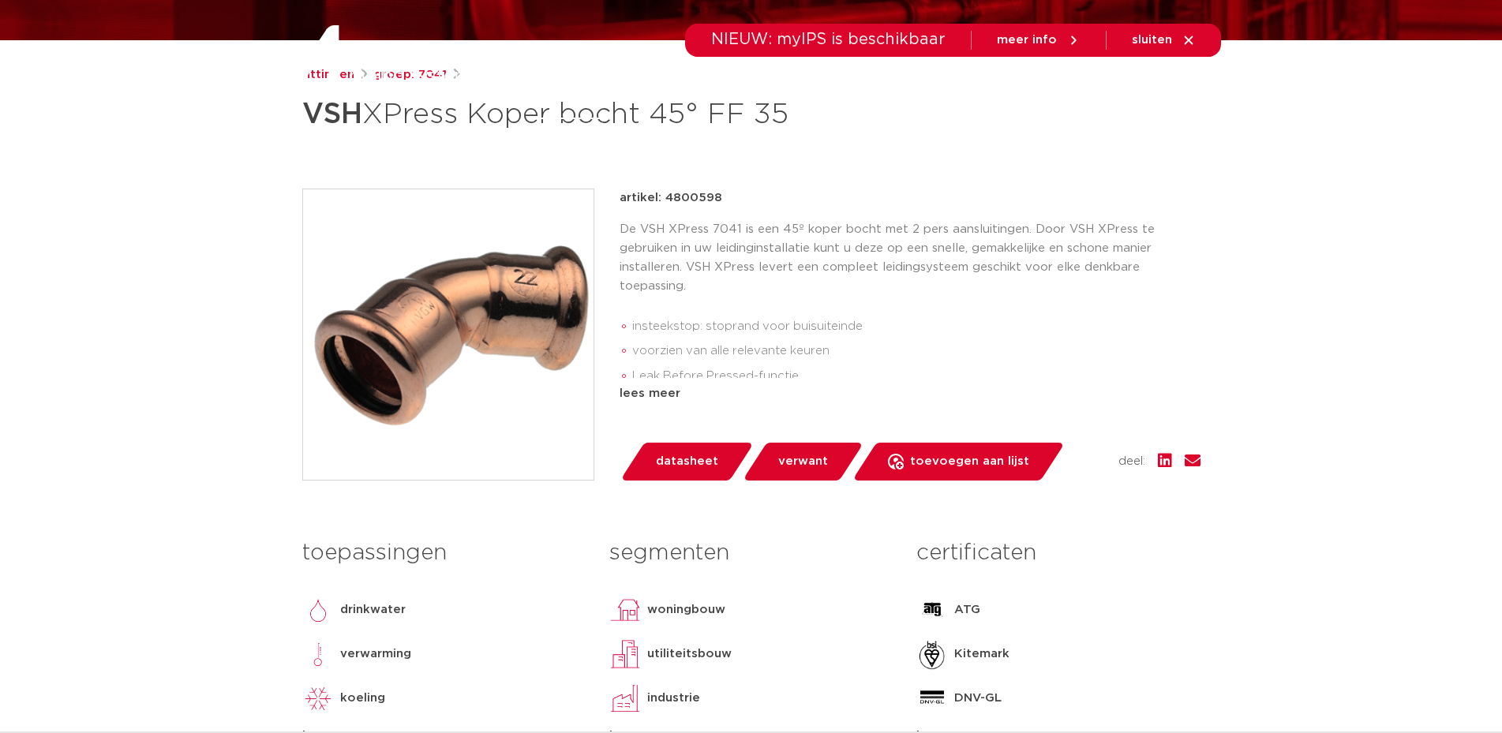
scroll to position [237, 0]
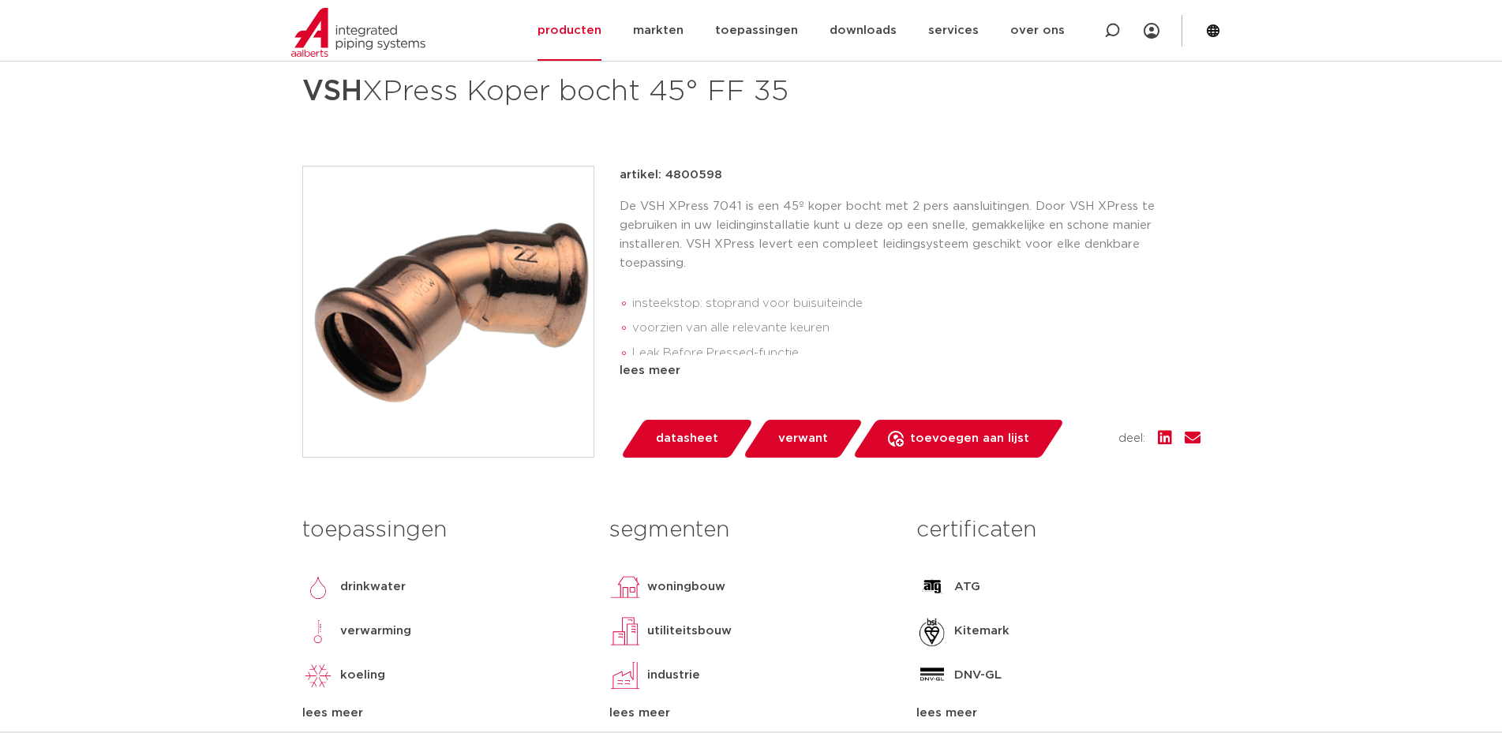
click at [688, 172] on p "artikel: 4800598" at bounding box center [671, 175] width 103 height 19
copy p "4800598"
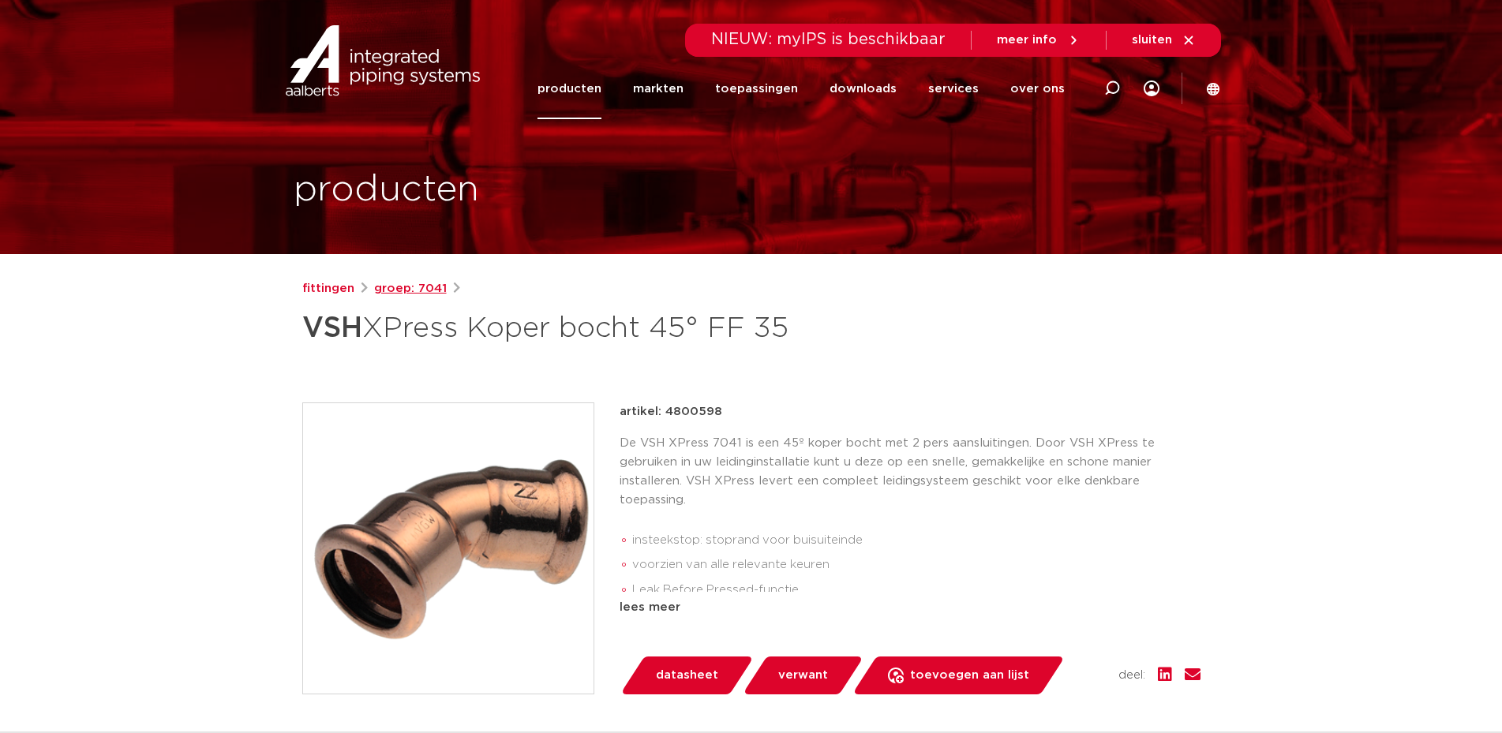
click at [424, 283] on link "groep: 7041" at bounding box center [410, 288] width 73 height 19
click at [337, 291] on link "fittingen" at bounding box center [328, 288] width 52 height 19
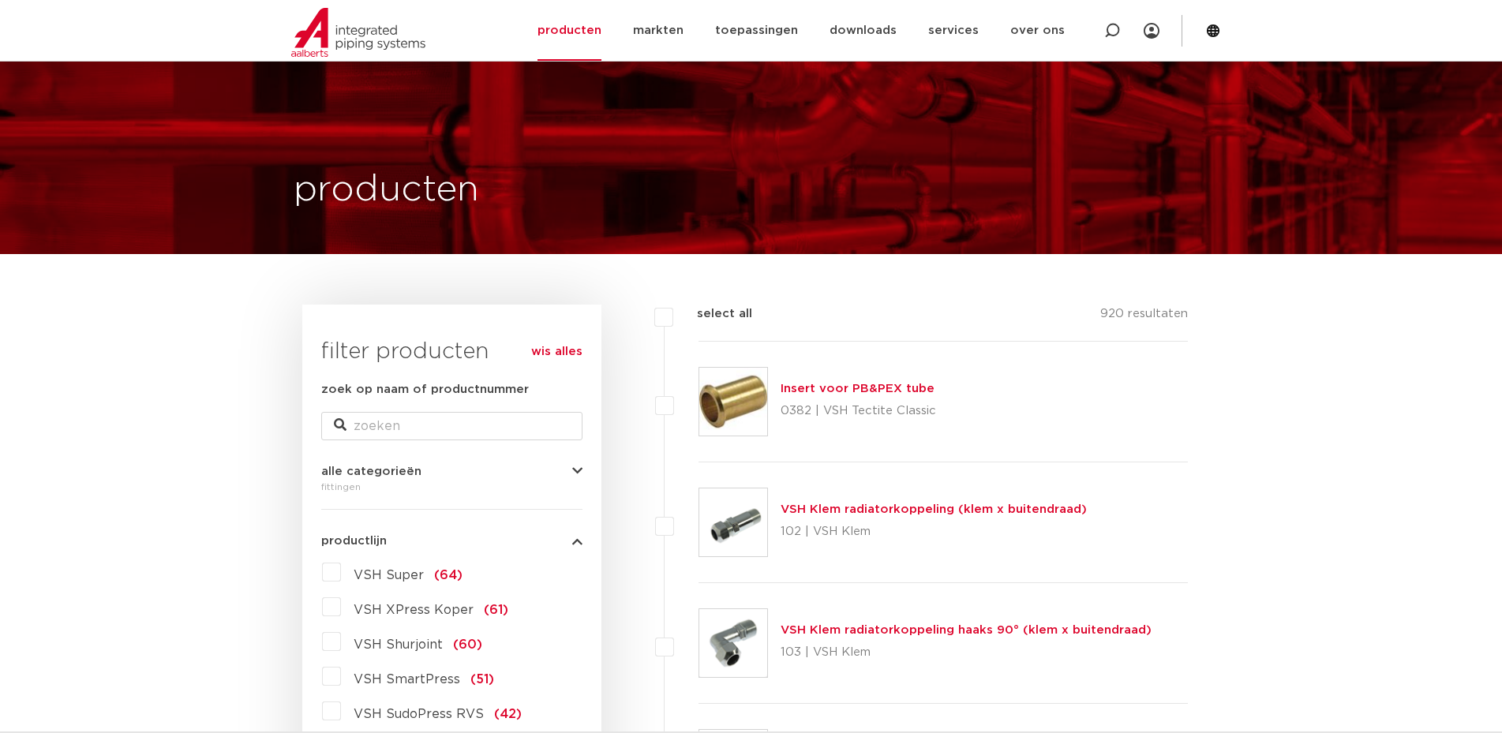
scroll to position [237, 0]
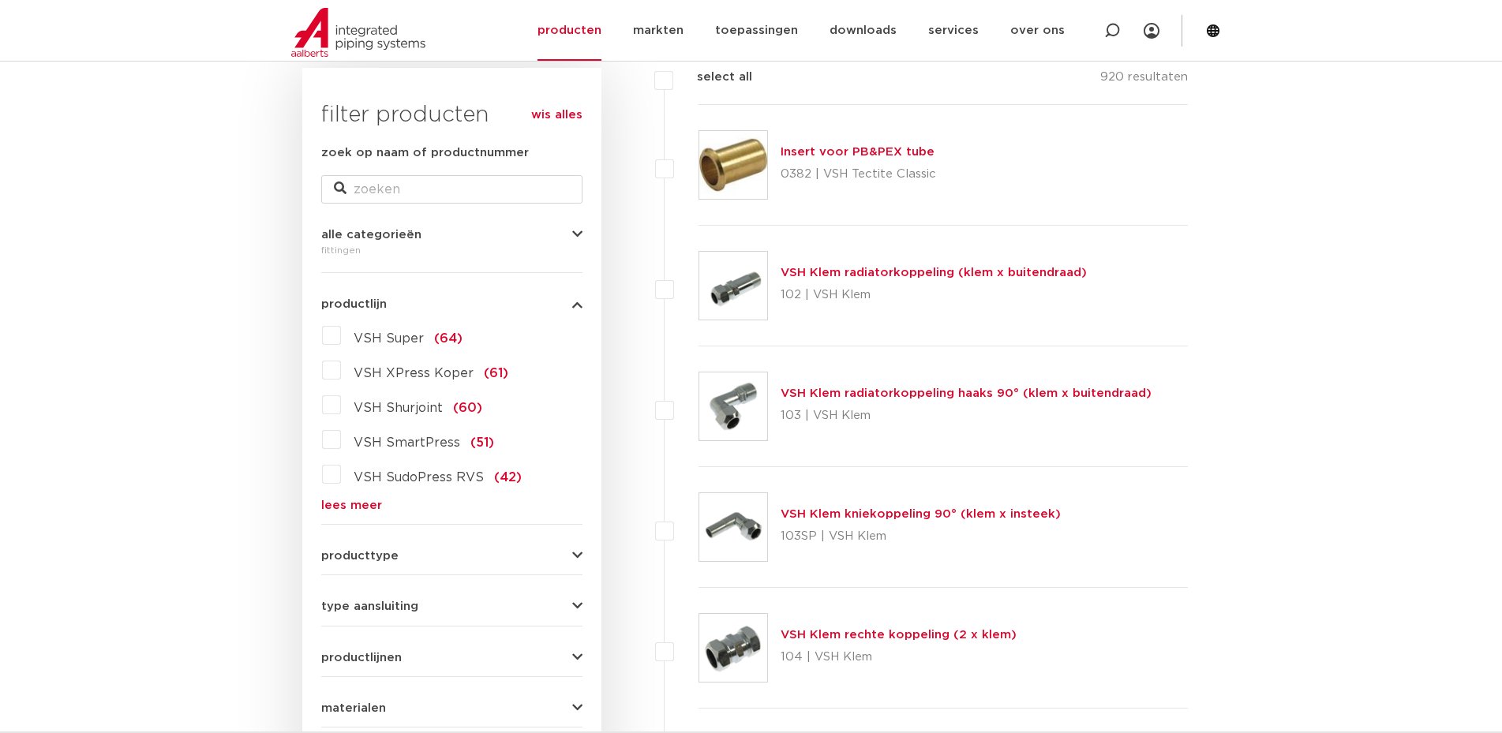
click at [442, 368] on span "VSH XPress Koper" at bounding box center [414, 373] width 120 height 13
click at [0, 0] on input "VSH XPress Koper (61)" at bounding box center [0, 0] width 0 height 0
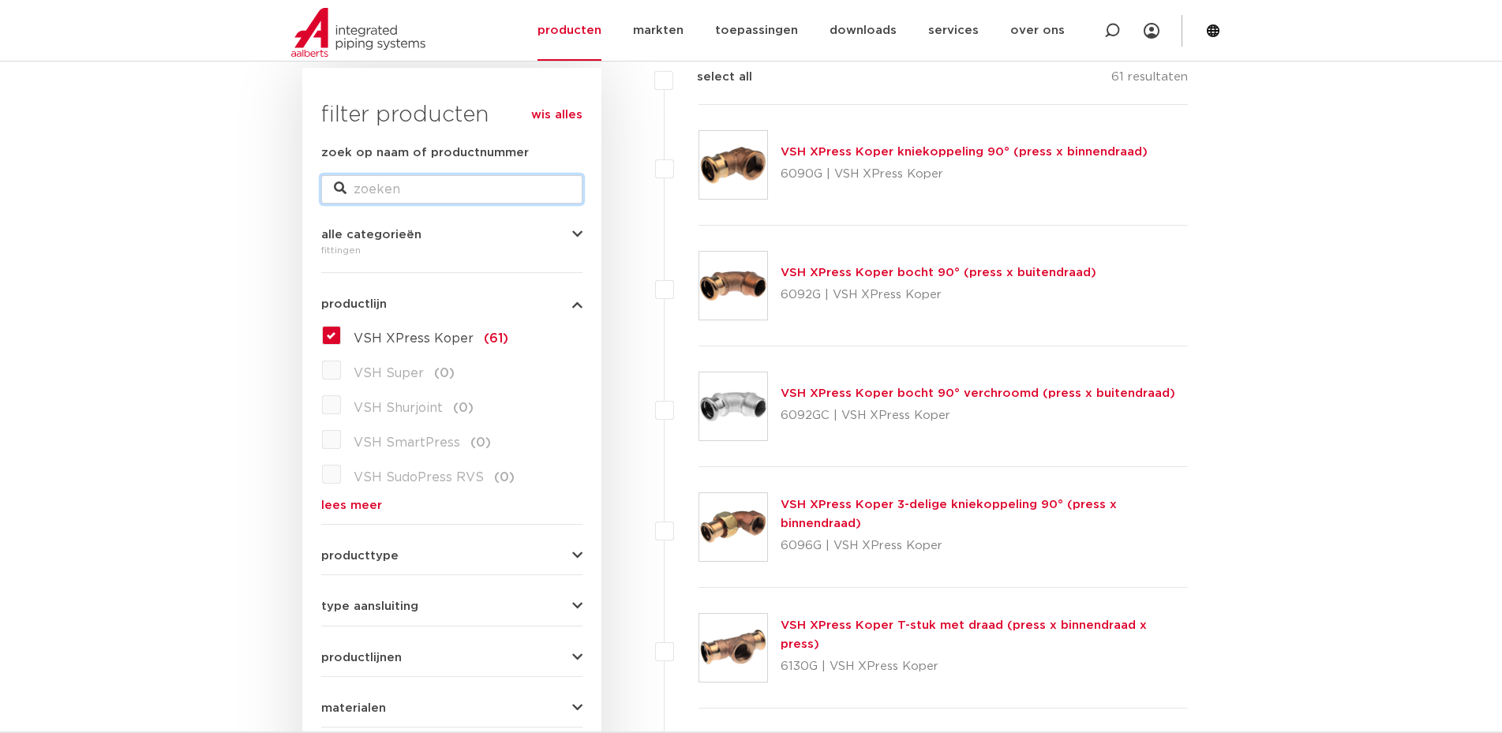
click at [448, 194] on input "zoek op naam of productnummer" at bounding box center [451, 189] width 261 height 28
type input "bocht 35 mof/spie"
